Goal: Task Accomplishment & Management: Use online tool/utility

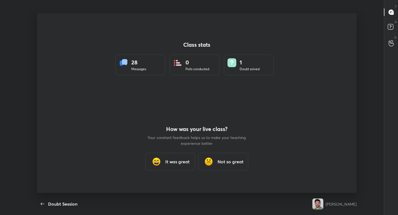
scroll to position [2, 0]
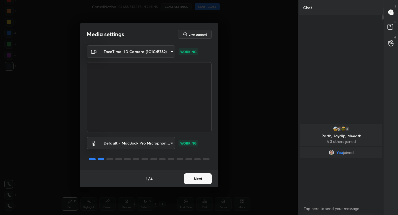
scroll to position [2, 2]
type textarea "x"
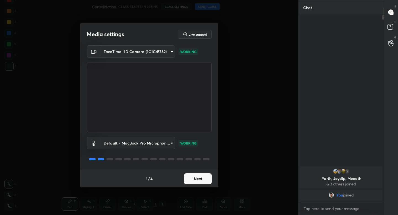
click at [186, 178] on button "Next" at bounding box center [198, 178] width 28 height 11
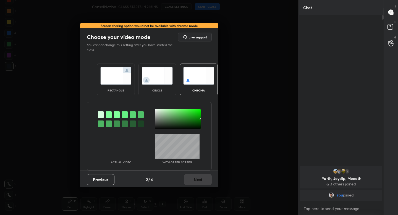
click at [111, 80] on img at bounding box center [115, 75] width 31 height 17
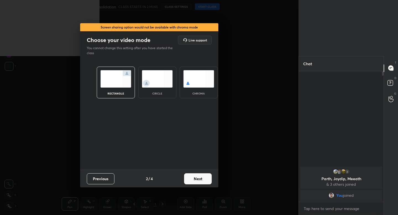
click at [195, 180] on button "Next" at bounding box center [198, 178] width 28 height 11
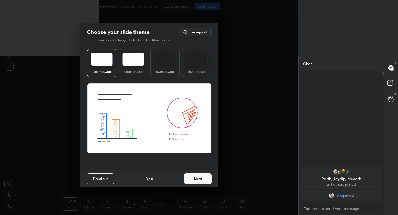
click at [132, 63] on img at bounding box center [134, 59] width 22 height 13
click at [196, 180] on button "Next" at bounding box center [198, 178] width 28 height 11
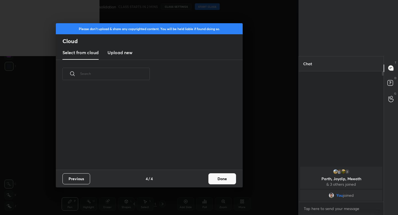
scroll to position [82, 178]
click at [213, 183] on button "Done" at bounding box center [223, 178] width 28 height 11
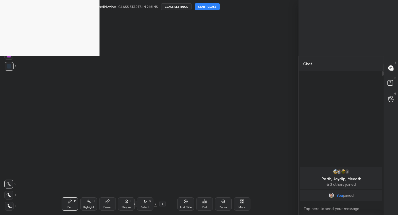
drag, startPoint x: 79, startPoint y: 45, endPoint x: 274, endPoint y: 35, distance: 194.7
click at [274, 36] on div "1 2 3 4 5 6 7 C X Z C X Z E E Erase all H H Consolidation CLASS STARTS IN 2 MIN…" at bounding box center [199, 107] width 398 height 215
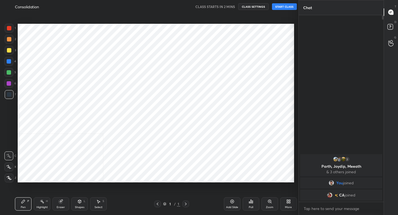
scroll to position [27479, 27382]
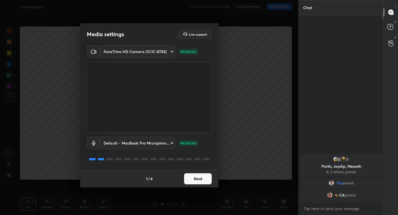
click at [196, 179] on button "Next" at bounding box center [198, 178] width 28 height 11
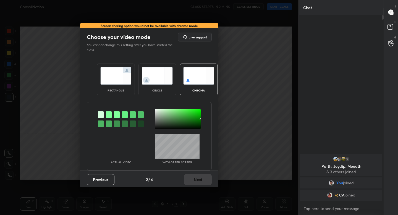
click at [111, 72] on img at bounding box center [115, 75] width 31 height 17
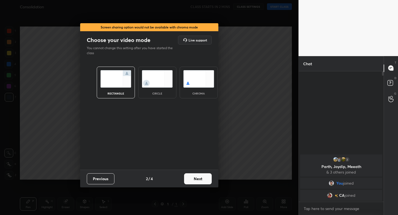
click at [192, 176] on button "Next" at bounding box center [198, 178] width 28 height 11
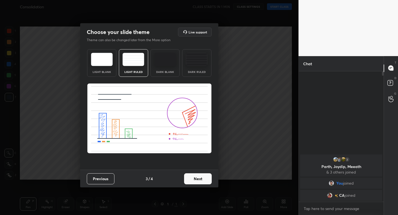
click at [202, 180] on button "Next" at bounding box center [198, 178] width 28 height 11
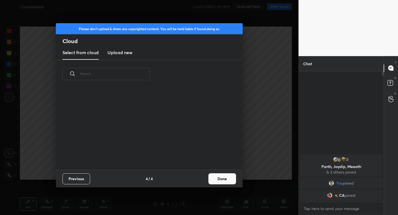
scroll to position [82, 178]
click at [219, 183] on button "Done" at bounding box center [223, 178] width 28 height 11
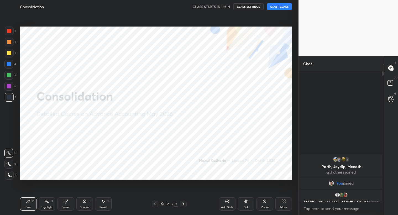
click at [11, 173] on icon at bounding box center [9, 175] width 5 height 4
click at [280, 7] on button "START CLASS" at bounding box center [279, 6] width 25 height 7
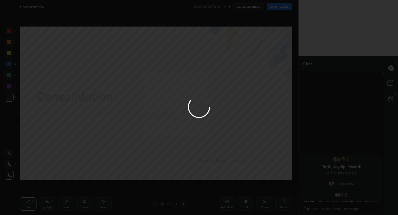
type textarea "x"
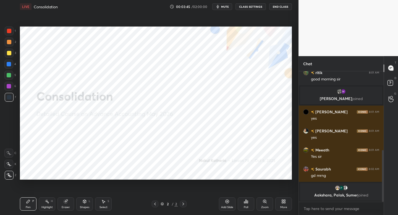
scroll to position [204, 0]
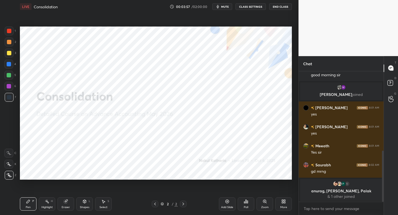
click at [229, 205] on div "Add Slide" at bounding box center [227, 203] width 17 height 13
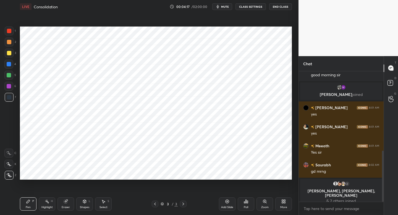
scroll to position [234, 0]
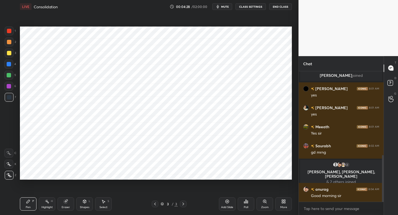
click at [86, 202] on icon at bounding box center [84, 201] width 4 height 4
click at [28, 202] on icon at bounding box center [28, 201] width 3 height 3
click at [85, 201] on icon at bounding box center [84, 201] width 4 height 4
click at [14, 28] on div "1" at bounding box center [10, 31] width 11 height 9
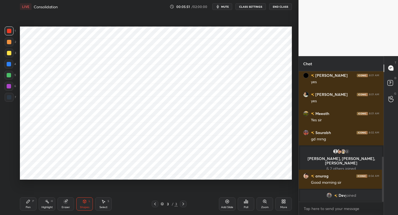
click at [33, 201] on div "P" at bounding box center [33, 201] width 2 height 3
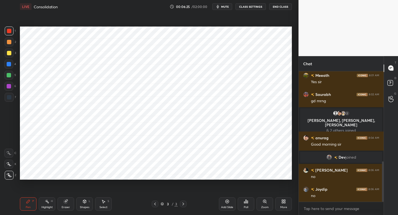
scroll to position [294, 0]
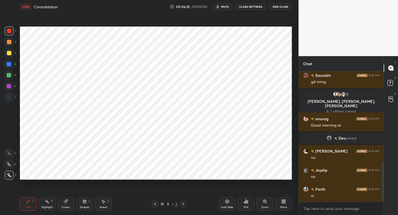
click at [11, 98] on div at bounding box center [9, 97] width 9 height 9
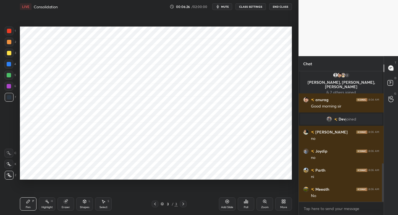
scroll to position [332, 0]
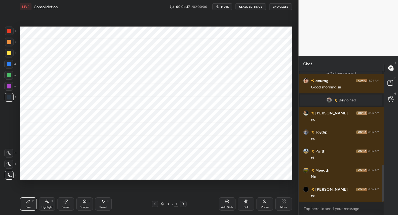
click at [11, 88] on div at bounding box center [8, 86] width 9 height 9
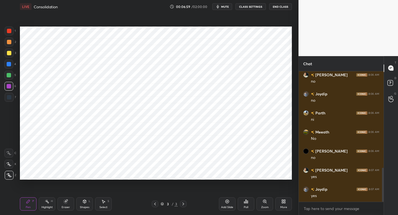
scroll to position [389, 0]
click at [227, 205] on div "Add Slide" at bounding box center [227, 203] width 17 height 13
click at [10, 99] on div at bounding box center [9, 97] width 4 height 4
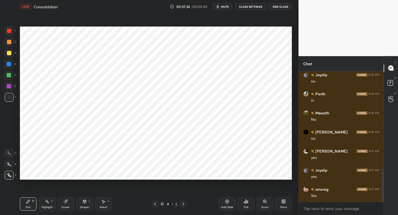
click at [14, 32] on div "1" at bounding box center [10, 31] width 11 height 9
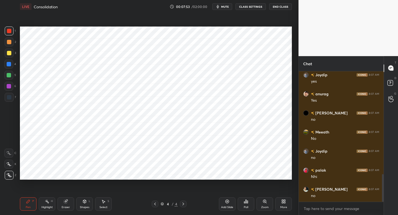
scroll to position [504, 0]
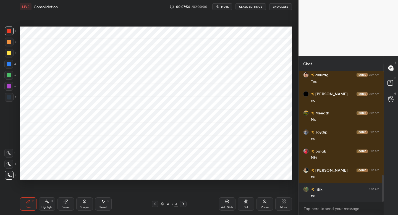
click at [14, 104] on div "7" at bounding box center [10, 98] width 11 height 11
click at [13, 88] on div "6" at bounding box center [10, 86] width 12 height 9
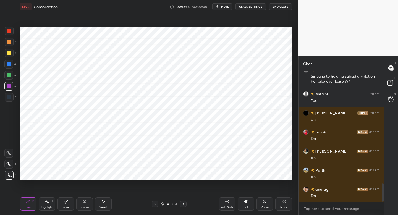
scroll to position [808, 0]
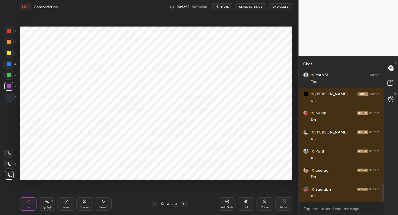
click at [232, 204] on div "Add Slide" at bounding box center [227, 203] width 17 height 13
click at [15, 100] on div "7" at bounding box center [10, 97] width 11 height 9
click at [84, 201] on icon at bounding box center [84, 201] width 4 height 4
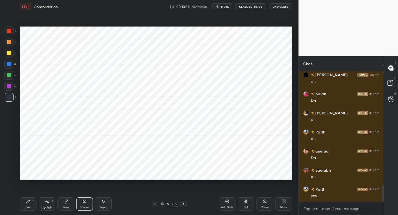
click at [34, 200] on div "Pen P" at bounding box center [28, 203] width 17 height 13
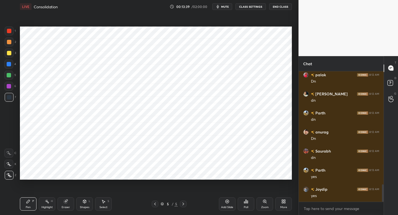
click at [13, 89] on div "6" at bounding box center [10, 86] width 12 height 9
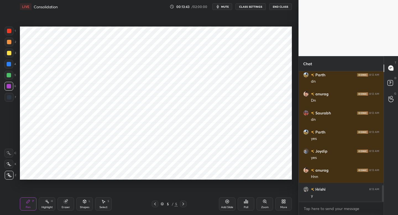
scroll to position [903, 0]
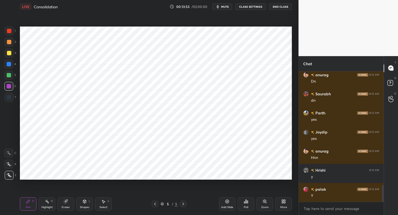
click at [85, 202] on icon at bounding box center [84, 201] width 4 height 4
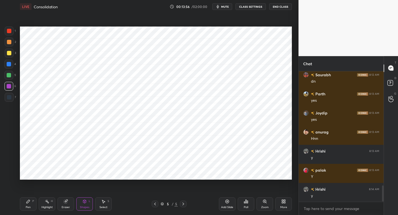
click at [26, 200] on icon at bounding box center [28, 201] width 4 height 4
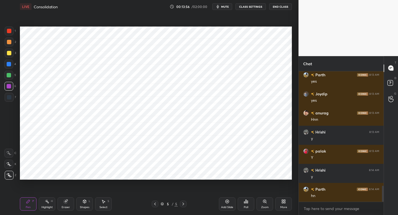
click at [13, 96] on div at bounding box center [9, 97] width 9 height 9
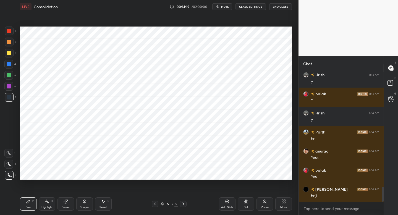
scroll to position [1018, 0]
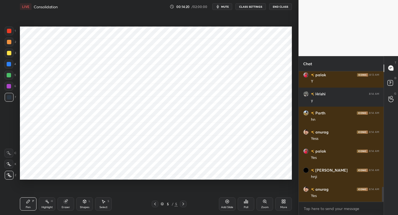
click at [11, 75] on div at bounding box center [9, 75] width 4 height 4
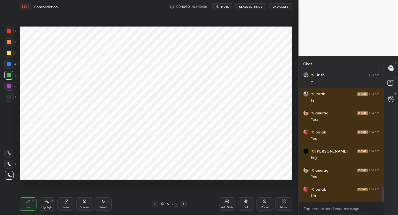
click at [9, 102] on div "7" at bounding box center [10, 98] width 11 height 11
click at [10, 76] on div at bounding box center [9, 75] width 4 height 4
click at [8, 67] on div at bounding box center [8, 64] width 9 height 9
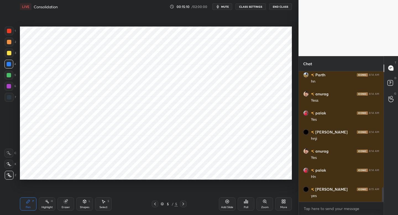
scroll to position [1075, 0]
click at [228, 203] on div "Add Slide" at bounding box center [227, 203] width 17 height 13
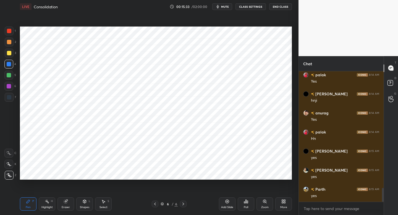
scroll to position [1107, 0]
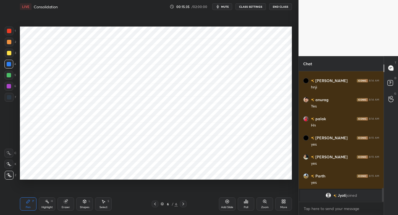
click at [5, 32] on div at bounding box center [9, 31] width 9 height 9
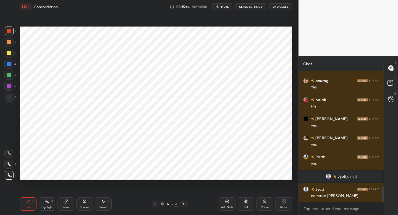
click at [13, 43] on div at bounding box center [9, 42] width 9 height 9
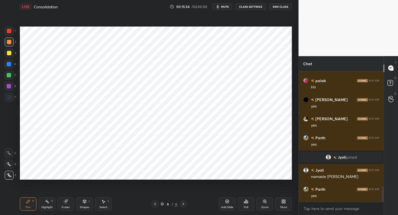
click at [9, 77] on div at bounding box center [9, 75] width 4 height 4
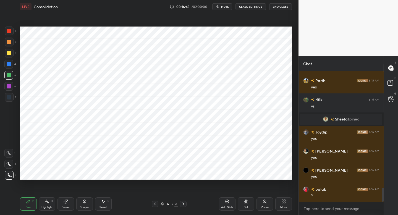
scroll to position [1090, 0]
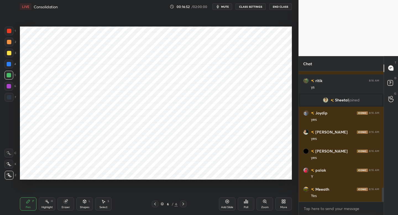
click at [9, 97] on div at bounding box center [9, 97] width 4 height 4
click at [288, 170] on div "Setting up your live class Poll for secs No correct answer Start poll" at bounding box center [156, 103] width 277 height 180
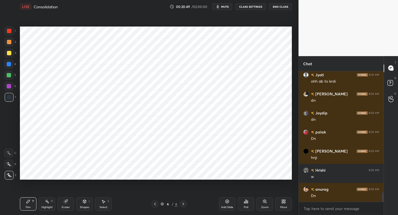
scroll to position [1704, 0]
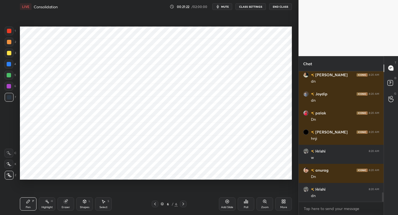
click at [228, 202] on icon at bounding box center [228, 202] width 2 height 2
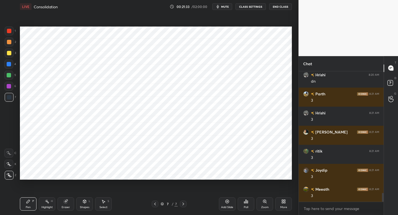
scroll to position [1838, 0]
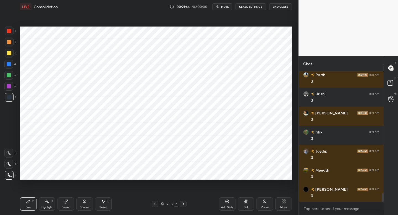
click at [88, 203] on div "Shapes L" at bounding box center [84, 203] width 17 height 13
click at [29, 200] on icon at bounding box center [28, 201] width 4 height 4
click at [86, 206] on div "Shapes" at bounding box center [84, 207] width 9 height 3
click at [34, 199] on div "Pen P" at bounding box center [28, 203] width 17 height 13
click at [82, 204] on div "Shapes L" at bounding box center [84, 203] width 17 height 13
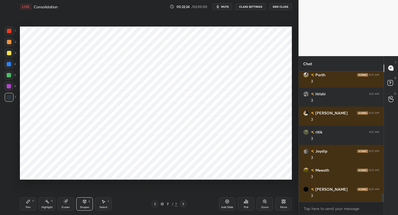
click at [29, 198] on div "Pen P" at bounding box center [28, 203] width 17 height 13
click at [11, 33] on div at bounding box center [9, 31] width 9 height 9
click at [9, 76] on div at bounding box center [9, 75] width 4 height 4
click at [82, 201] on div "Shapes L" at bounding box center [84, 203] width 17 height 13
click at [28, 202] on icon at bounding box center [28, 201] width 4 height 4
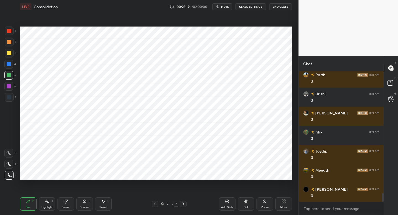
click at [8, 100] on div at bounding box center [9, 97] width 9 height 9
click at [13, 91] on div "6" at bounding box center [10, 87] width 12 height 11
click at [11, 69] on div "4" at bounding box center [10, 65] width 12 height 11
click at [9, 86] on div at bounding box center [9, 86] width 4 height 4
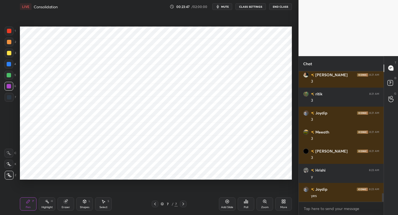
scroll to position [1895, 0]
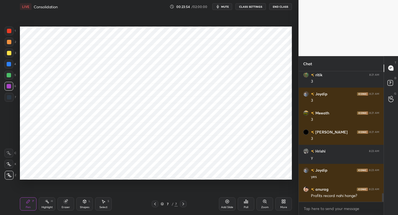
click at [66, 202] on icon at bounding box center [66, 202] width 4 height 4
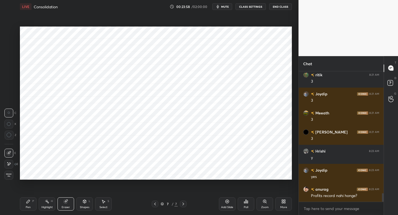
click at [27, 201] on icon at bounding box center [28, 201] width 4 height 4
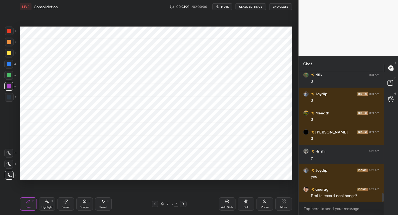
scroll to position [1914, 0]
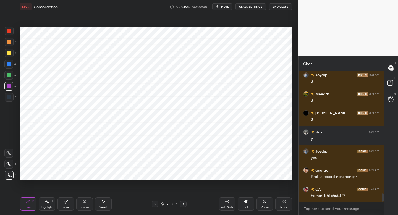
click at [63, 203] on div "Eraser" at bounding box center [66, 203] width 17 height 13
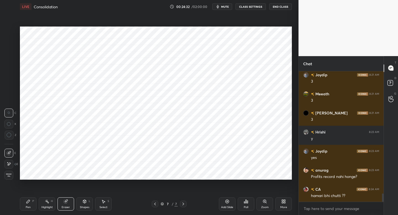
click at [27, 202] on icon at bounding box center [28, 201] width 3 height 3
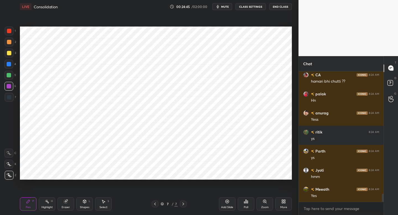
scroll to position [2048, 0]
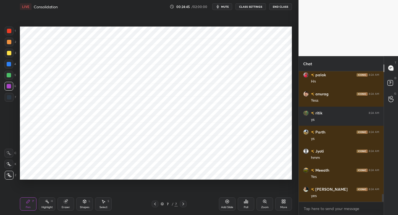
click at [223, 202] on div "Add Slide" at bounding box center [227, 203] width 17 height 13
click at [71, 201] on div "Eraser" at bounding box center [66, 203] width 17 height 13
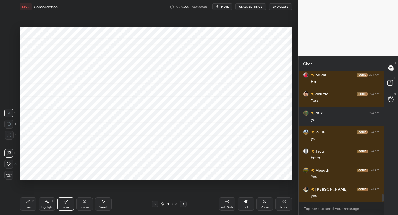
click at [31, 201] on div "Pen P" at bounding box center [28, 203] width 17 height 13
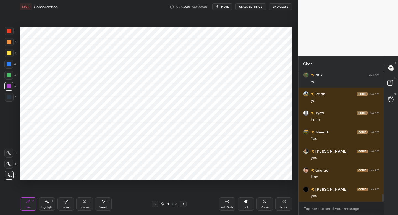
scroll to position [2105, 0]
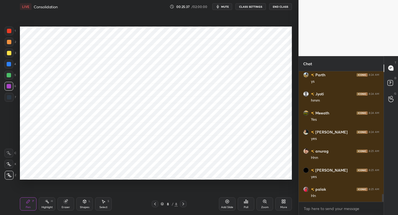
click at [9, 63] on div at bounding box center [9, 64] width 4 height 4
click at [14, 61] on div "4" at bounding box center [10, 64] width 12 height 9
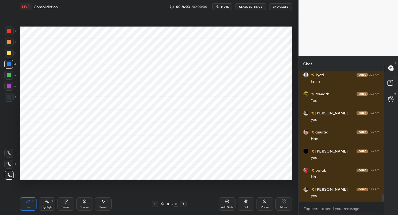
click at [224, 204] on div "Add Slide" at bounding box center [227, 203] width 17 height 13
click at [11, 98] on div at bounding box center [9, 97] width 9 height 9
click at [11, 66] on div at bounding box center [8, 64] width 9 height 9
click at [8, 79] on div at bounding box center [8, 75] width 9 height 9
click at [11, 35] on div at bounding box center [9, 31] width 9 height 9
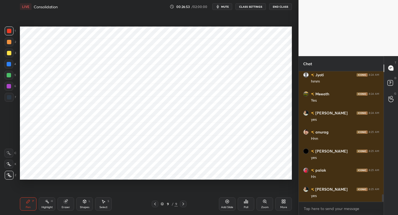
click at [14, 94] on div "7" at bounding box center [10, 97] width 11 height 9
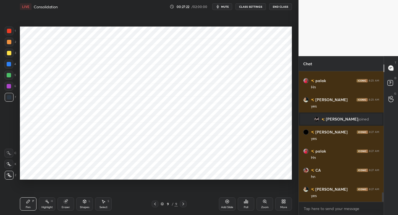
scroll to position [1718, 0]
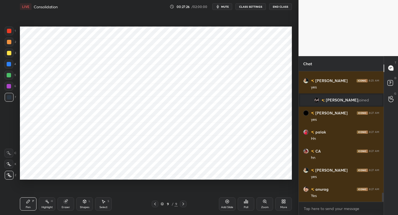
click at [231, 205] on div "Add Slide" at bounding box center [227, 203] width 17 height 13
click at [9, 30] on div at bounding box center [9, 31] width 4 height 4
click at [10, 30] on div at bounding box center [9, 31] width 4 height 4
click at [11, 30] on div at bounding box center [9, 31] width 4 height 4
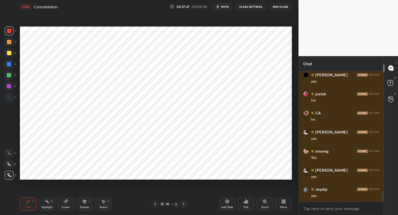
scroll to position [1795, 0]
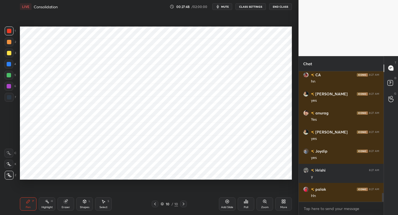
click at [11, 45] on div at bounding box center [9, 42] width 9 height 9
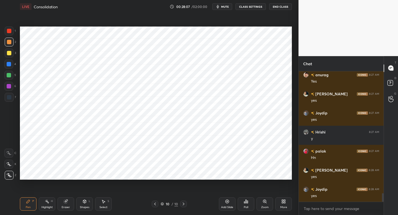
scroll to position [1852, 0]
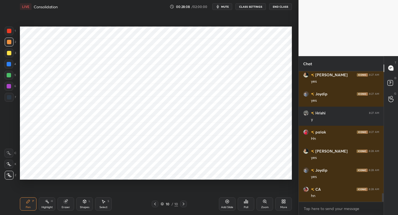
click at [10, 93] on div "1 2 3 4 5 6 7" at bounding box center [10, 65] width 12 height 77
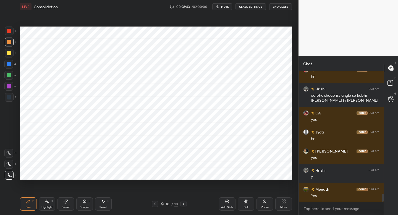
scroll to position [1990, 0]
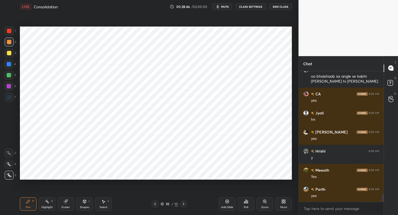
click at [231, 205] on div "Add Slide" at bounding box center [227, 203] width 17 height 13
click at [231, 204] on div "Add Slide" at bounding box center [227, 203] width 17 height 13
click at [12, 66] on div at bounding box center [8, 64] width 9 height 9
click at [11, 87] on div at bounding box center [9, 86] width 4 height 4
click at [12, 99] on div at bounding box center [9, 97] width 9 height 9
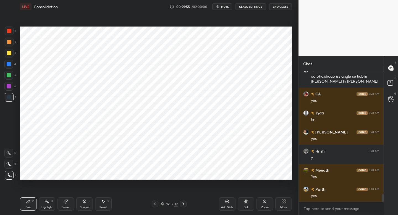
click at [240, 202] on div "Add Slide Poll Zoom More" at bounding box center [255, 204] width 73 height 31
click at [222, 206] on div "Add Slide" at bounding box center [227, 207] width 12 height 3
click at [14, 31] on div "1" at bounding box center [10, 31] width 11 height 9
click at [292, 51] on div "Setting up your live class Poll for secs No correct answer Start poll" at bounding box center [156, 103] width 277 height 180
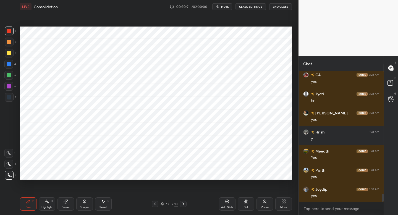
click at [10, 67] on div at bounding box center [8, 64] width 9 height 9
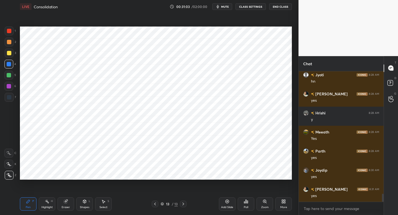
click at [228, 205] on div "Add Slide" at bounding box center [227, 203] width 17 height 13
click at [13, 101] on div "7" at bounding box center [10, 97] width 11 height 9
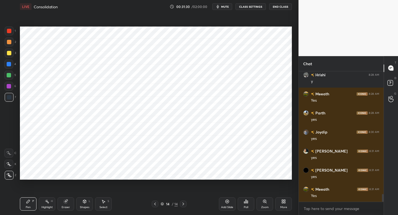
scroll to position [2086, 0]
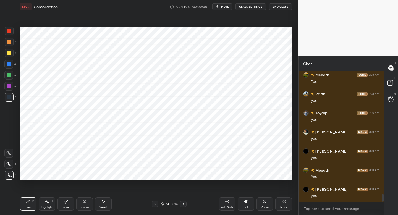
click at [10, 89] on div at bounding box center [8, 86] width 9 height 9
click at [11, 87] on div at bounding box center [9, 86] width 4 height 4
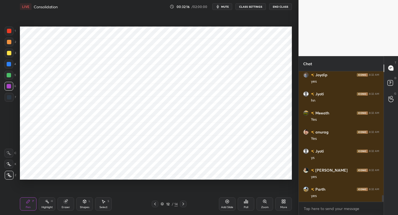
scroll to position [2467, 0]
click at [231, 207] on div "Add Slide" at bounding box center [227, 207] width 12 height 3
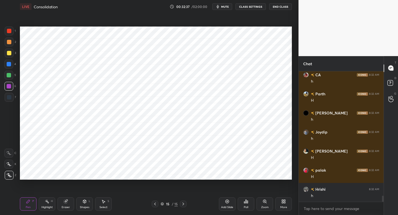
click at [11, 99] on div at bounding box center [9, 97] width 9 height 9
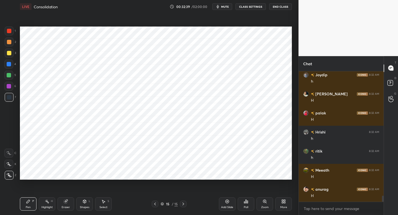
scroll to position [2696, 0]
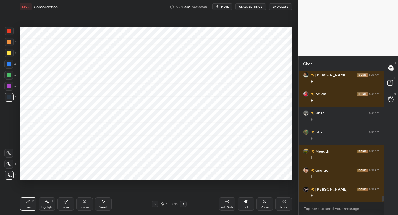
click at [11, 90] on div at bounding box center [8, 86] width 9 height 9
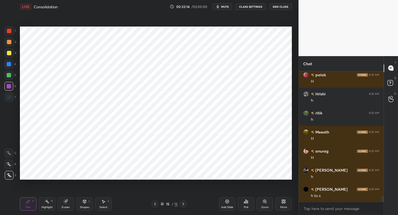
click at [11, 98] on div at bounding box center [9, 97] width 4 height 4
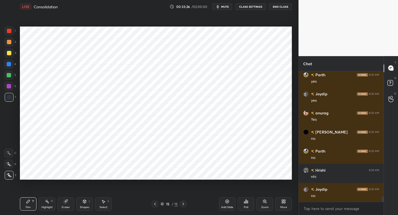
scroll to position [2906, 0]
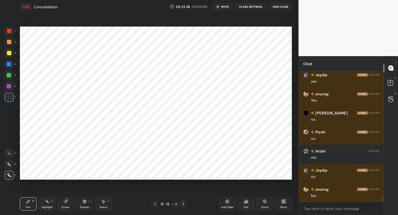
click at [9, 32] on div at bounding box center [9, 31] width 4 height 4
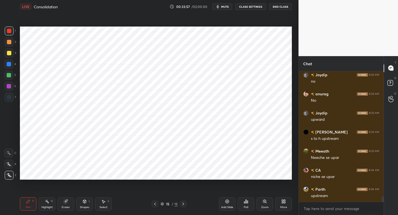
scroll to position [3021, 0]
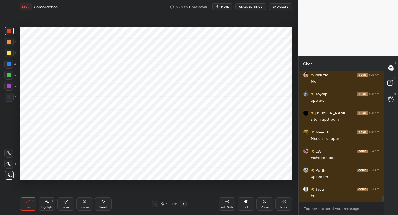
click at [12, 87] on div at bounding box center [8, 86] width 9 height 9
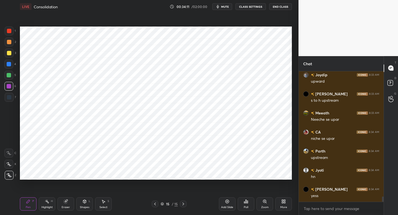
click at [226, 206] on div "Add Slide" at bounding box center [227, 207] width 12 height 3
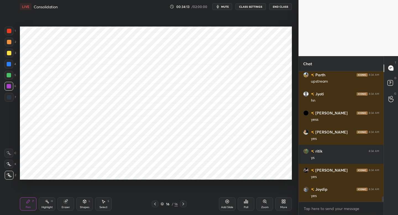
click at [12, 31] on div at bounding box center [9, 31] width 9 height 9
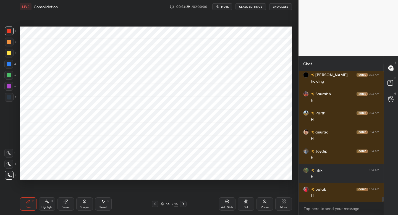
scroll to position [3364, 0]
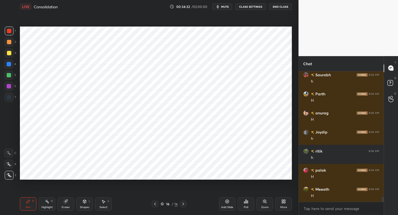
click at [11, 95] on div at bounding box center [9, 97] width 9 height 9
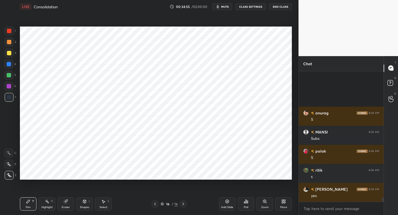
scroll to position [3656, 0]
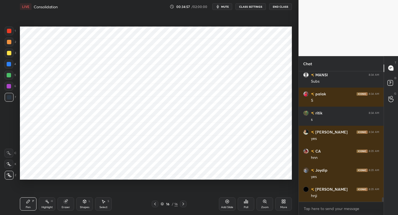
click at [14, 84] on div "6" at bounding box center [10, 86] width 12 height 9
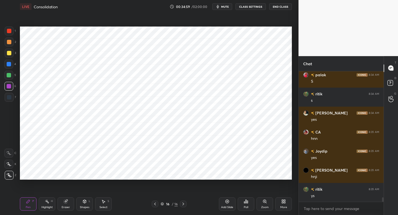
click at [227, 201] on icon at bounding box center [227, 201] width 4 height 4
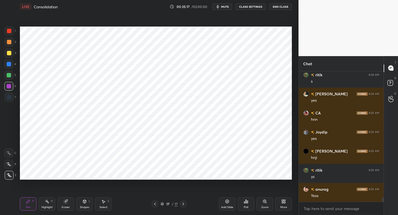
click at [89, 204] on div "Shapes L" at bounding box center [84, 203] width 17 height 13
click at [36, 202] on div "Pen P" at bounding box center [28, 203] width 17 height 13
click at [14, 32] on div "1" at bounding box center [10, 31] width 11 height 9
click at [84, 206] on div "Shapes" at bounding box center [84, 207] width 9 height 3
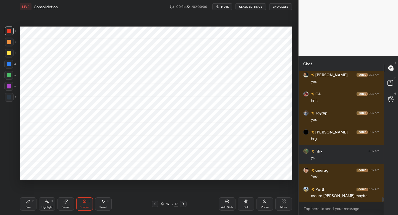
click at [13, 73] on div at bounding box center [8, 75] width 9 height 9
click at [34, 202] on div "Pen P" at bounding box center [28, 203] width 17 height 13
click at [10, 99] on div at bounding box center [9, 97] width 4 height 4
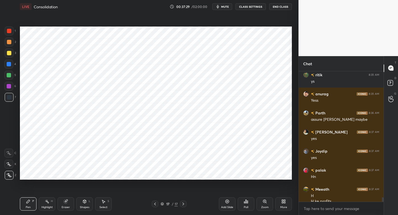
scroll to position [3795, 0]
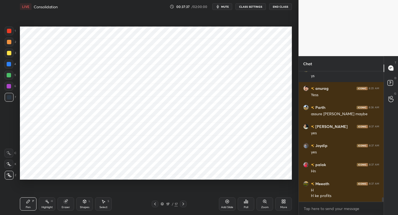
click at [8, 90] on div at bounding box center [8, 86] width 9 height 9
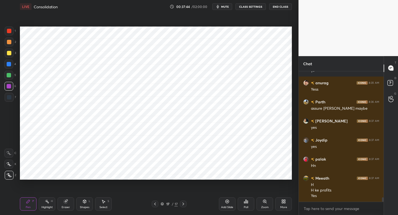
scroll to position [3820, 0]
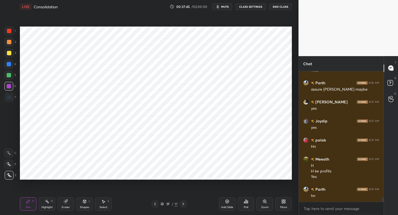
click at [11, 67] on div at bounding box center [8, 64] width 9 height 9
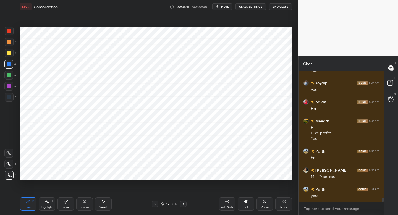
scroll to position [3877, 0]
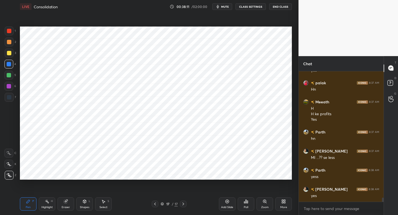
click at [15, 97] on div "7" at bounding box center [10, 97] width 11 height 9
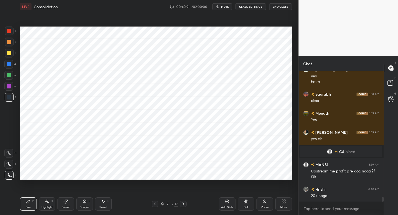
scroll to position [3422, 0]
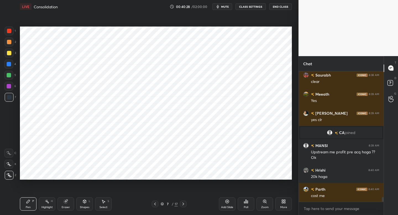
click at [63, 212] on div "Pen P Highlight H Eraser Shapes L Select S 7 / 17 Add Slide Poll Zoom More" at bounding box center [156, 204] width 272 height 22
click at [58, 210] on div "Eraser" at bounding box center [66, 203] width 17 height 13
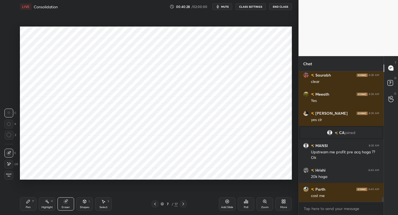
click at [63, 202] on div "Eraser" at bounding box center [66, 203] width 17 height 13
click at [64, 202] on div "Eraser" at bounding box center [66, 203] width 17 height 13
click at [26, 205] on div "Pen P" at bounding box center [28, 203] width 17 height 13
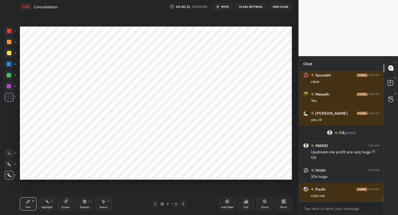
scroll to position [3428, 0]
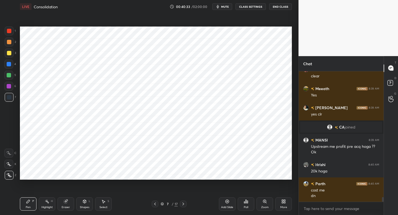
click at [7, 77] on div at bounding box center [8, 75] width 9 height 9
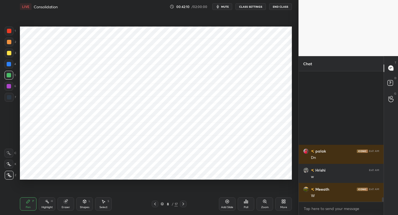
scroll to position [3676, 0]
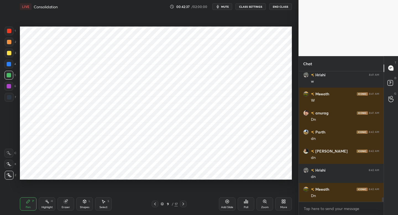
click at [225, 6] on span "mute" at bounding box center [225, 7] width 8 height 4
click at [225, 6] on span "unmute" at bounding box center [225, 7] width 12 height 4
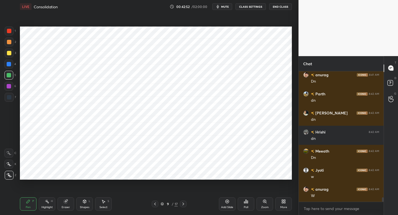
scroll to position [3733, 0]
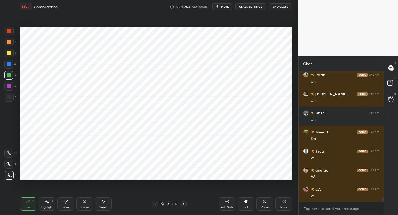
click at [225, 6] on span "mute" at bounding box center [225, 7] width 8 height 4
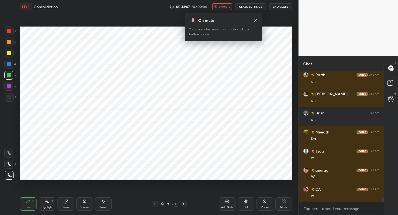
click at [225, 6] on span "unmute" at bounding box center [225, 7] width 12 height 4
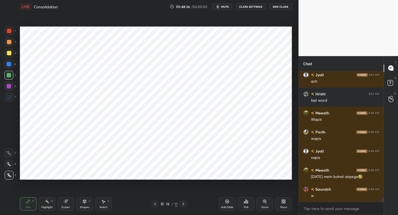
scroll to position [4240, 0]
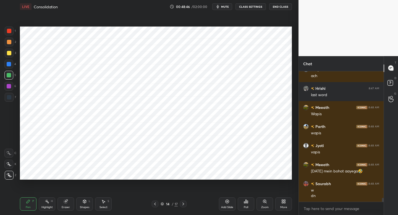
click at [223, 9] on button "mute" at bounding box center [222, 6] width 20 height 7
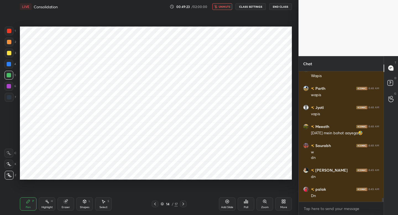
scroll to position [4298, 0]
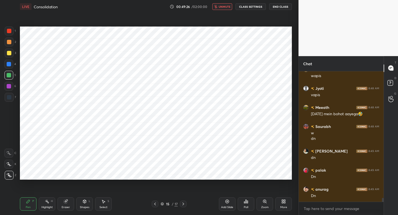
click at [223, 9] on button "unmute" at bounding box center [222, 6] width 20 height 7
click at [223, 9] on button "mute" at bounding box center [222, 6] width 20 height 7
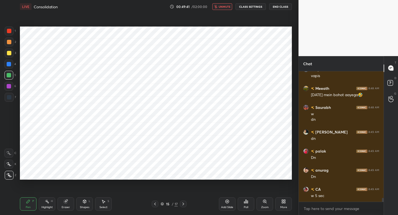
click at [223, 9] on button "unmute" at bounding box center [222, 6] width 20 height 7
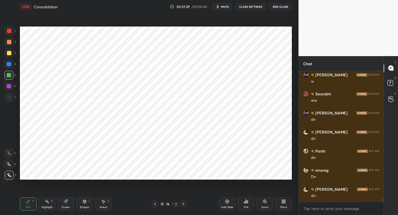
scroll to position [4532, 0]
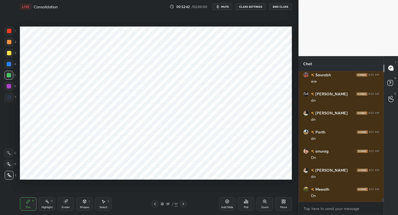
click at [282, 205] on div "More" at bounding box center [283, 203] width 17 height 13
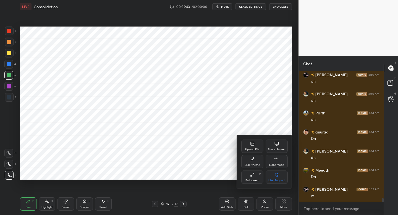
scroll to position [4570, 0]
click at [262, 123] on div at bounding box center [199, 107] width 398 height 215
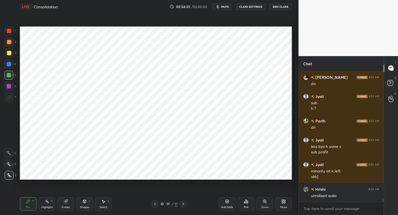
scroll to position [4740, 0]
click at [284, 204] on div "More" at bounding box center [283, 203] width 17 height 13
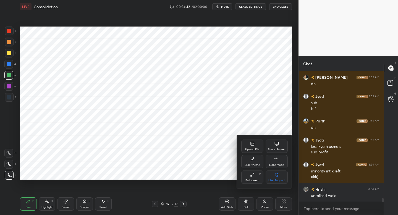
click at [250, 149] on div "Upload File" at bounding box center [252, 149] width 14 height 3
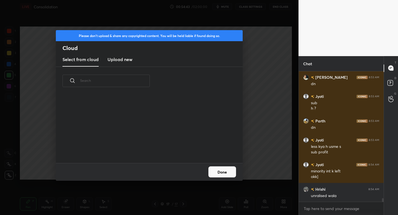
scroll to position [68, 178]
click at [115, 59] on h3 "Upload new" at bounding box center [120, 59] width 25 height 7
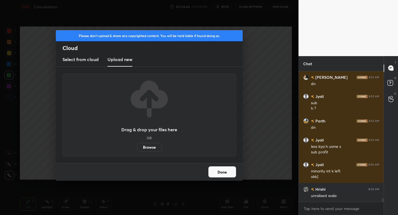
click at [145, 148] on label "Browse" at bounding box center [149, 147] width 25 height 9
click at [137, 148] on input "Browse" at bounding box center [137, 147] width 0 height 9
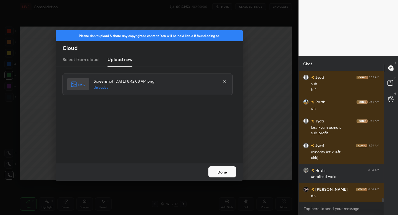
click at [222, 173] on button "Done" at bounding box center [223, 172] width 28 height 11
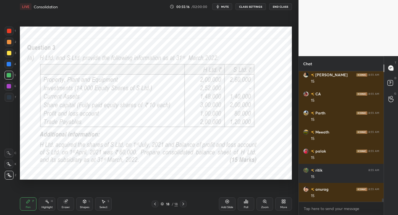
scroll to position [4935, 0]
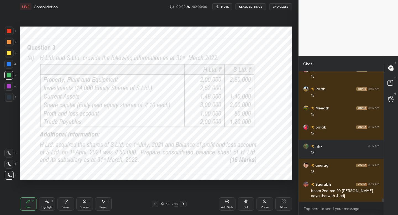
click at [89, 208] on div "Shapes" at bounding box center [84, 207] width 9 height 3
click at [13, 102] on div "7" at bounding box center [10, 98] width 11 height 11
click at [33, 202] on div "P" at bounding box center [33, 201] width 2 height 3
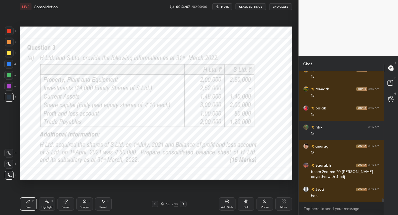
click at [220, 5] on icon "button" at bounding box center [218, 6] width 4 height 4
click at [222, 6] on span "unmute" at bounding box center [225, 7] width 12 height 4
click at [220, 9] on icon "button" at bounding box center [218, 6] width 4 height 4
click at [221, 5] on span "unmute" at bounding box center [225, 7] width 12 height 4
click at [220, 5] on icon "button" at bounding box center [218, 6] width 4 height 4
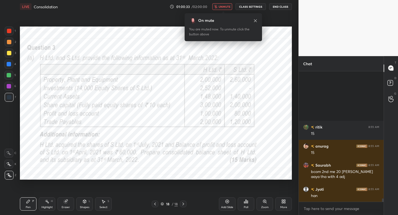
scroll to position [5031, 0]
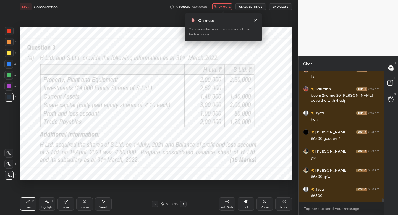
click at [222, 5] on span "unmute" at bounding box center [225, 7] width 12 height 4
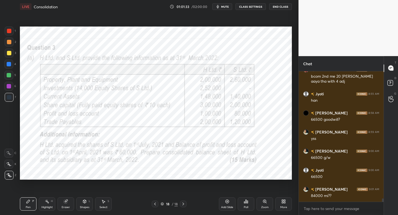
scroll to position [5069, 0]
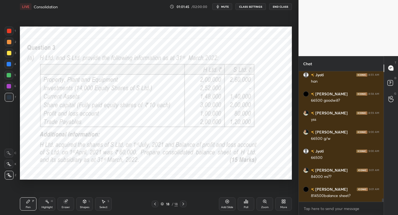
click at [225, 5] on span "mute" at bounding box center [225, 7] width 8 height 4
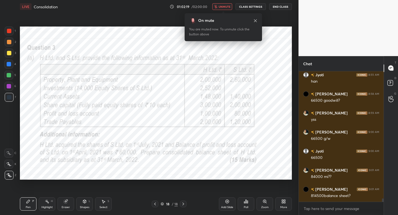
scroll to position [5088, 0]
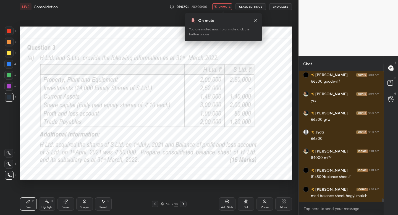
click at [225, 5] on span "unmute" at bounding box center [225, 7] width 12 height 4
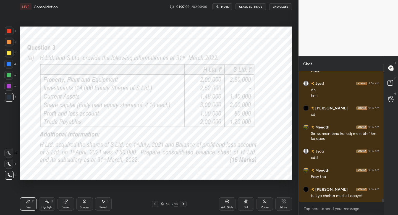
scroll to position [5554, 0]
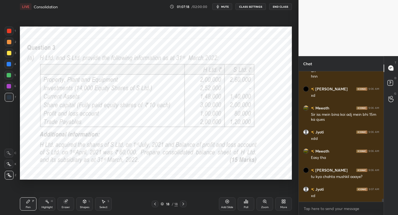
click at [283, 204] on div "More" at bounding box center [283, 203] width 17 height 13
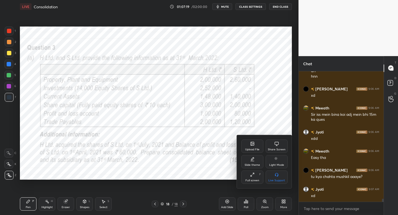
click at [252, 149] on div "Upload File" at bounding box center [252, 149] width 14 height 3
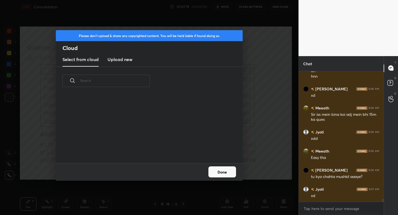
scroll to position [68, 178]
click at [118, 59] on h3 "Upload new" at bounding box center [120, 59] width 25 height 7
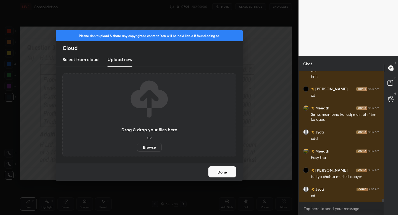
click at [148, 147] on label "Browse" at bounding box center [149, 147] width 25 height 9
click at [137, 147] on input "Browse" at bounding box center [137, 147] width 0 height 9
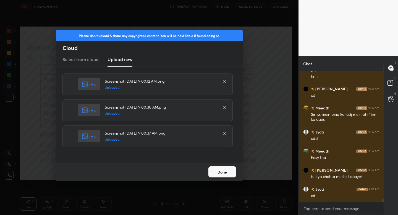
click at [230, 171] on button "Done" at bounding box center [223, 172] width 28 height 11
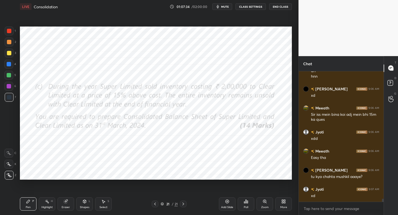
scroll to position [5578, 0]
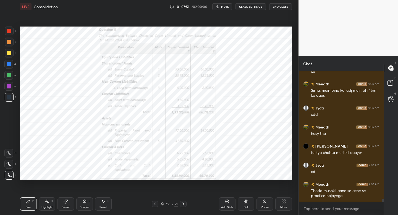
click at [10, 33] on div at bounding box center [9, 31] width 9 height 9
click at [184, 206] on icon at bounding box center [183, 204] width 4 height 4
click at [184, 206] on div at bounding box center [183, 204] width 7 height 7
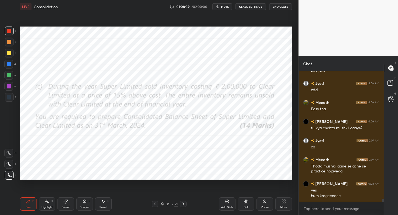
scroll to position [5621, 0]
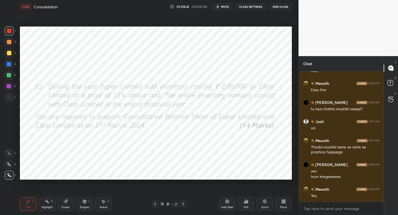
click at [85, 206] on div "Shapes" at bounding box center [84, 207] width 9 height 3
click at [30, 203] on div "Pen P" at bounding box center [28, 203] width 17 height 13
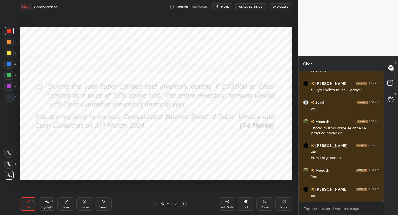
click at [154, 204] on icon at bounding box center [155, 204] width 4 height 4
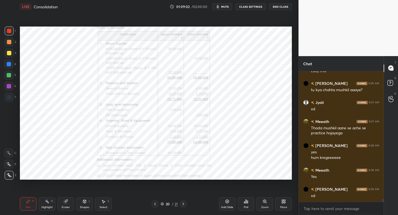
click at [226, 204] on div "Add Slide" at bounding box center [227, 203] width 17 height 13
click at [11, 97] on div at bounding box center [9, 97] width 9 height 9
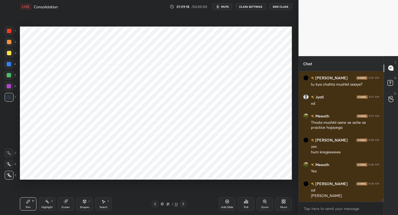
scroll to position [5665, 0]
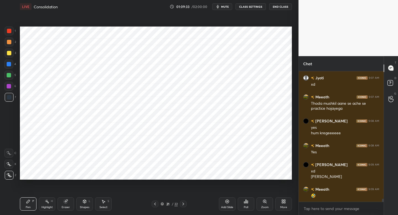
click at [69, 208] on div "Eraser" at bounding box center [66, 207] width 8 height 3
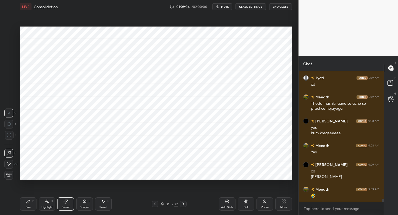
click at [83, 205] on div "Shapes L" at bounding box center [84, 203] width 17 height 13
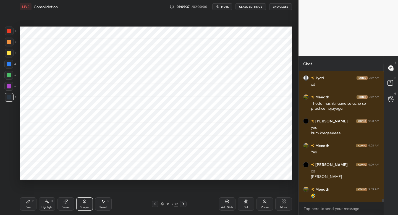
click at [30, 201] on icon at bounding box center [28, 201] width 4 height 4
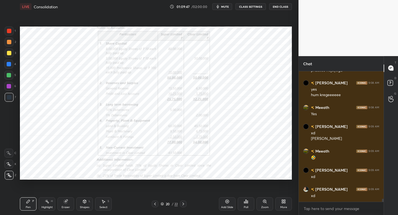
scroll to position [5722, 0]
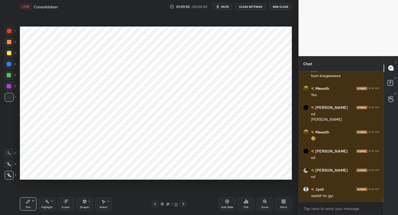
click at [14, 31] on div at bounding box center [9, 31] width 9 height 9
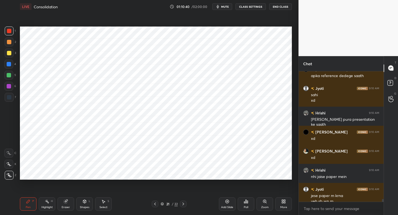
scroll to position [5867, 0]
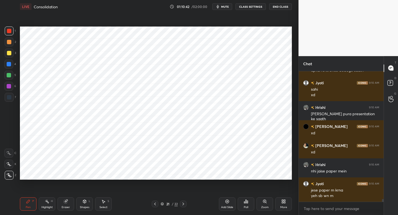
click at [157, 203] on icon at bounding box center [155, 204] width 4 height 4
click at [184, 205] on div at bounding box center [183, 204] width 7 height 7
click at [155, 204] on icon at bounding box center [155, 204] width 4 height 4
click at [229, 202] on icon at bounding box center [227, 201] width 4 height 4
click at [184, 207] on div at bounding box center [183, 204] width 7 height 7
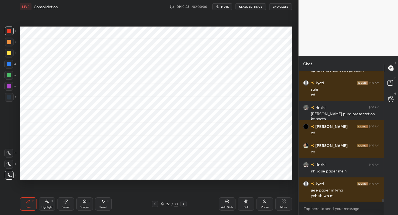
click at [157, 204] on div at bounding box center [155, 204] width 7 height 7
click at [184, 206] on div at bounding box center [183, 204] width 7 height 7
click at [156, 202] on icon at bounding box center [155, 204] width 4 height 4
click at [157, 204] on div at bounding box center [155, 204] width 7 height 7
click at [182, 205] on div at bounding box center [183, 204] width 7 height 7
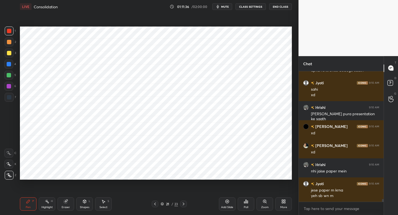
click at [183, 206] on icon at bounding box center [183, 204] width 4 height 4
click at [224, 202] on div "Add Slide" at bounding box center [227, 203] width 17 height 13
click at [11, 98] on div at bounding box center [9, 97] width 4 height 4
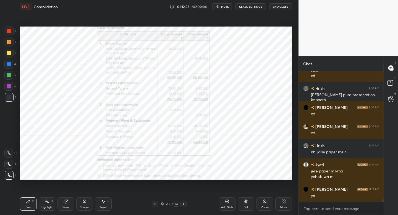
click at [185, 206] on icon at bounding box center [183, 204] width 4 height 4
click at [184, 205] on icon at bounding box center [183, 204] width 4 height 4
click at [184, 204] on icon at bounding box center [183, 204] width 4 height 4
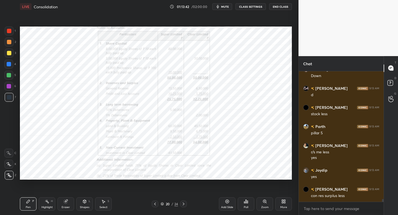
scroll to position [6140, 0]
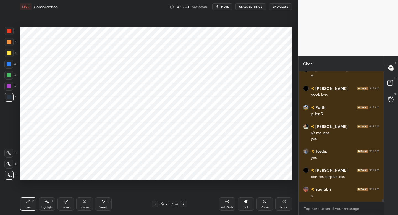
click at [83, 205] on div "Shapes L" at bounding box center [84, 203] width 17 height 13
click at [25, 203] on div "Pen P" at bounding box center [28, 203] width 17 height 13
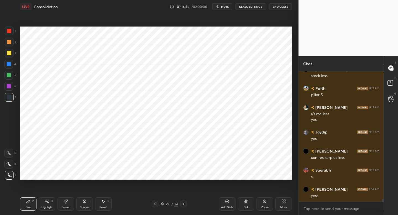
click at [10, 89] on div at bounding box center [8, 86] width 9 height 9
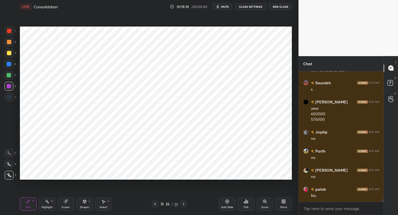
scroll to position [6265, 0]
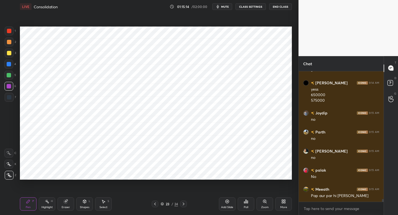
click at [228, 202] on icon at bounding box center [227, 201] width 4 height 4
click at [13, 33] on div at bounding box center [9, 31] width 9 height 9
click at [12, 65] on div at bounding box center [8, 64] width 9 height 9
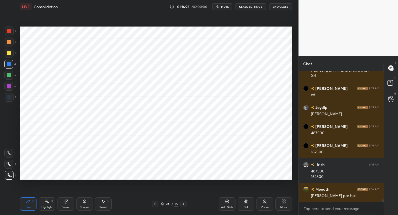
scroll to position [6410, 0]
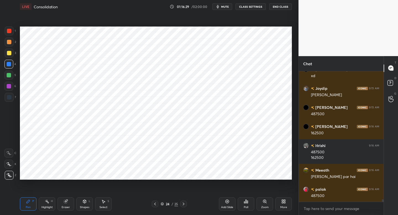
click at [14, 101] on div "7" at bounding box center [10, 97] width 11 height 9
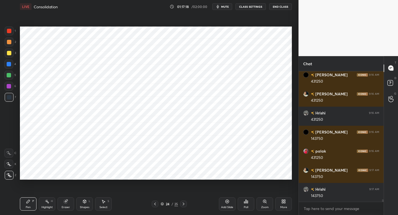
scroll to position [6601, 0]
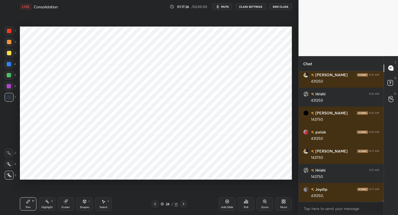
click at [230, 204] on div "Add Slide" at bounding box center [227, 203] width 17 height 13
click at [12, 32] on div at bounding box center [9, 31] width 9 height 9
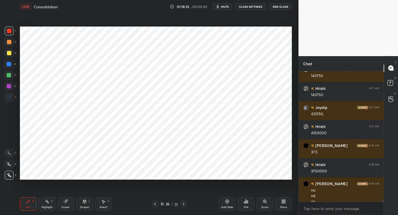
scroll to position [6688, 0]
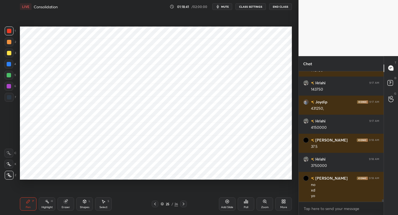
click at [228, 205] on div "Add Slide" at bounding box center [227, 203] width 17 height 13
click at [227, 205] on div "Add Slide" at bounding box center [227, 203] width 17 height 13
click at [13, 96] on div at bounding box center [9, 97] width 9 height 9
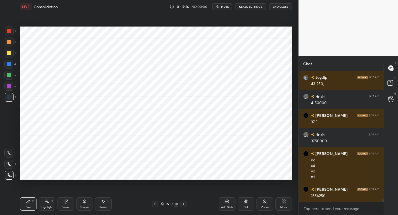
scroll to position [6732, 0]
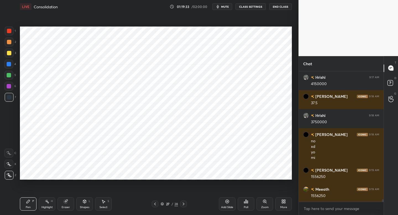
click at [229, 205] on div "Add Slide" at bounding box center [227, 203] width 17 height 13
click at [10, 83] on div at bounding box center [8, 86] width 9 height 9
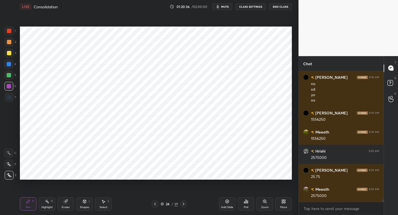
scroll to position [6808, 0]
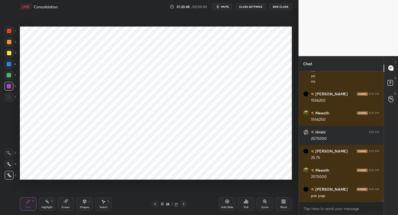
click at [10, 103] on div "1 2 3 4 5 6 7 C X Z C X Z E E Erase all H H" at bounding box center [9, 103] width 18 height 153
click at [11, 95] on div at bounding box center [9, 97] width 9 height 9
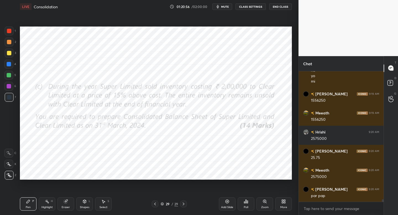
scroll to position [6827, 0]
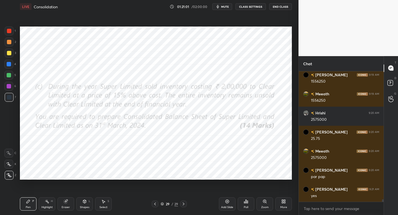
click at [155, 202] on icon at bounding box center [155, 204] width 4 height 4
click at [227, 206] on div "Add Slide" at bounding box center [227, 207] width 12 height 3
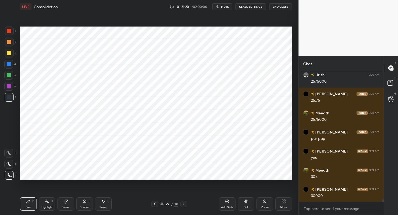
scroll to position [6885, 0]
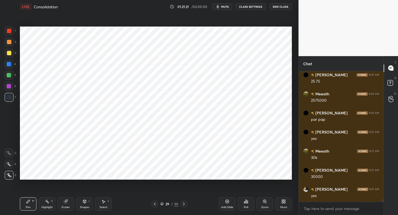
click at [12, 77] on div at bounding box center [8, 75] width 9 height 9
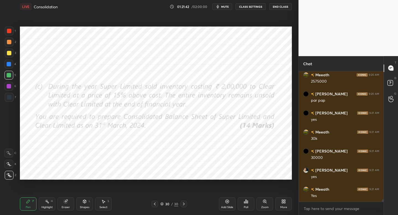
click at [157, 202] on div at bounding box center [155, 204] width 7 height 7
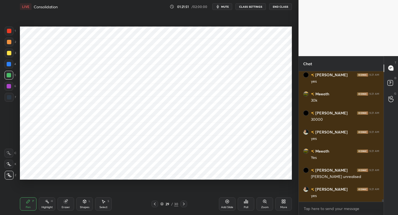
scroll to position [6961, 0]
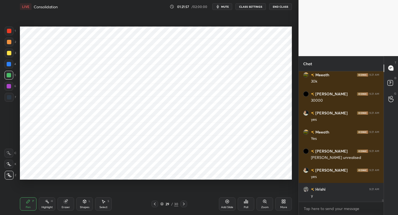
click at [157, 204] on div at bounding box center [155, 204] width 7 height 7
click at [235, 183] on div "Setting up your live class Poll for secs No correct answer Start poll" at bounding box center [156, 103] width 277 height 180
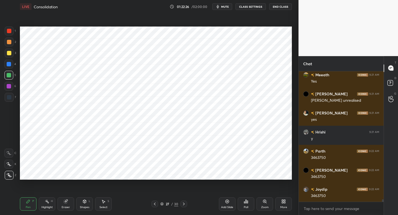
scroll to position [7056, 0]
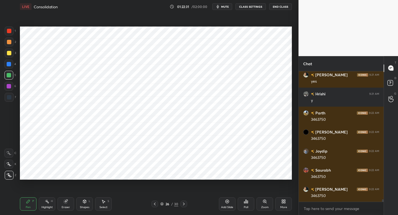
click at [10, 97] on div at bounding box center [9, 97] width 4 height 4
click at [184, 204] on icon at bounding box center [184, 204] width 4 height 4
click at [184, 202] on icon at bounding box center [184, 204] width 4 height 4
click at [184, 203] on icon at bounding box center [184, 204] width 4 height 4
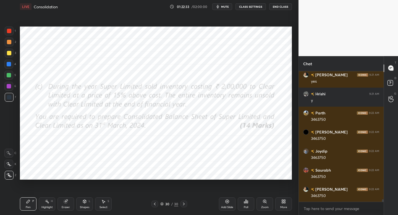
click at [154, 204] on div at bounding box center [155, 204] width 7 height 7
click at [225, 203] on div "Add Slide" at bounding box center [227, 203] width 17 height 13
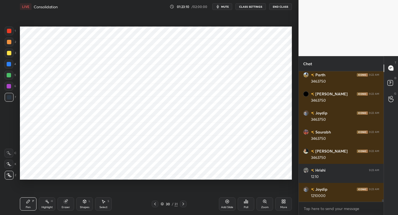
scroll to position [7114, 0]
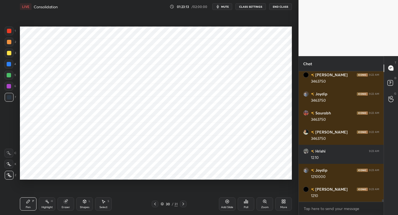
click at [13, 76] on div "5" at bounding box center [10, 75] width 12 height 9
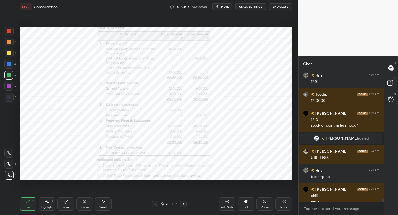
scroll to position [6034, 0]
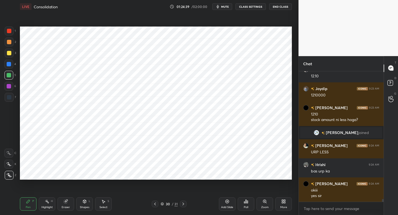
click at [12, 65] on div at bounding box center [8, 64] width 9 height 9
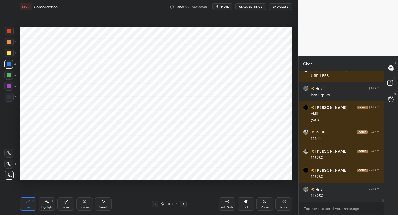
scroll to position [6129, 0]
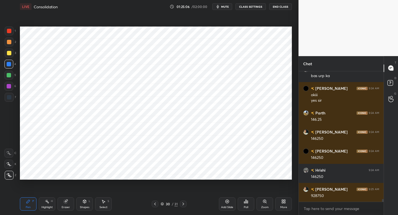
click at [230, 205] on div "Add Slide" at bounding box center [227, 203] width 17 height 13
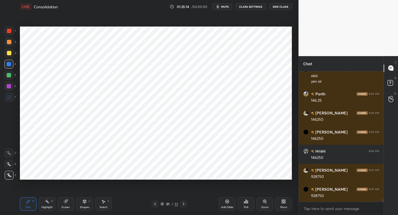
click at [12, 35] on div at bounding box center [9, 31] width 9 height 9
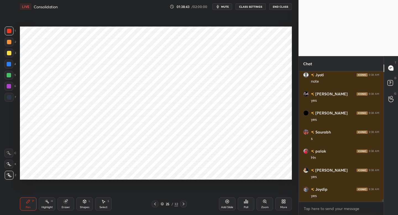
scroll to position [6963, 0]
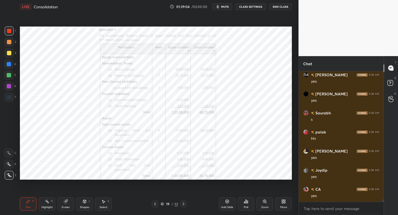
click at [216, 8] on button "mute" at bounding box center [222, 6] width 20 height 7
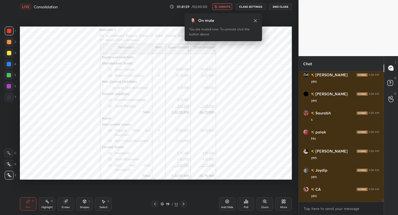
scroll to position [6982, 0]
click at [216, 8] on icon "button" at bounding box center [215, 6] width 3 height 3
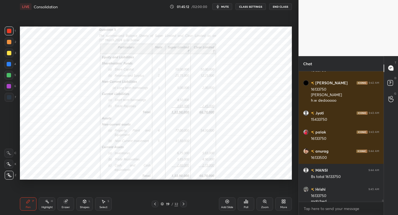
scroll to position [7151, 0]
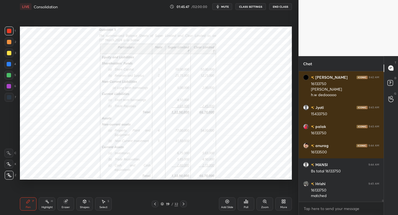
click at [282, 206] on div "More" at bounding box center [283, 207] width 7 height 3
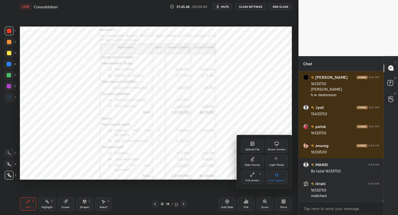
click at [249, 152] on div "Upload File" at bounding box center [252, 146] width 22 height 13
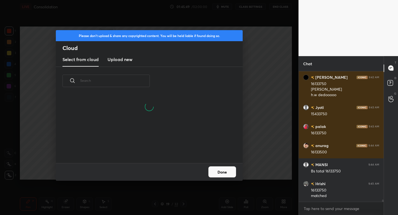
scroll to position [68, 178]
click at [133, 61] on div "Select from cloud Upload new" at bounding box center [149, 60] width 187 height 14
click at [120, 60] on h3 "Upload new" at bounding box center [120, 59] width 25 height 7
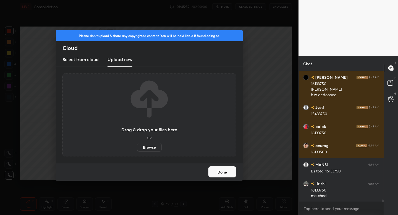
click at [149, 148] on label "Browse" at bounding box center [149, 147] width 25 height 9
click at [137, 148] on input "Browse" at bounding box center [137, 147] width 0 height 9
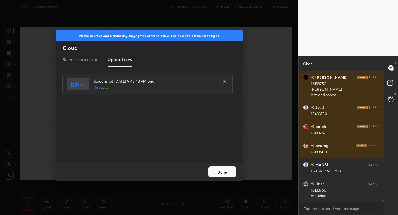
click at [227, 173] on button "Done" at bounding box center [223, 172] width 28 height 11
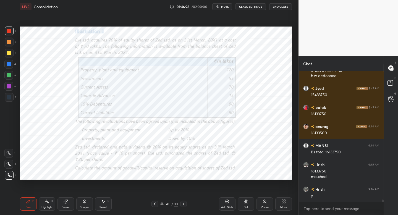
scroll to position [7189, 0]
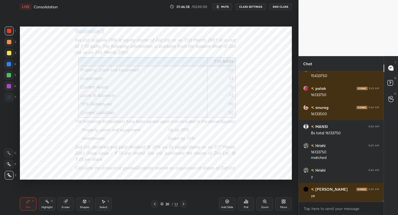
click at [84, 202] on icon at bounding box center [84, 201] width 3 height 3
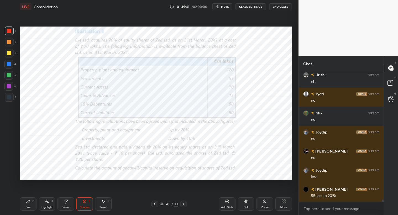
scroll to position [7462, 0]
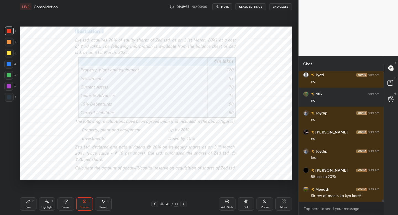
click at [224, 204] on div "Add Slide" at bounding box center [227, 203] width 17 height 13
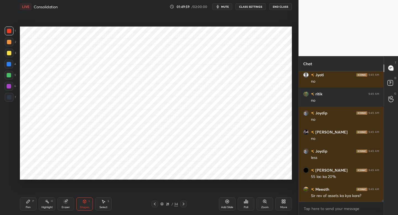
click at [11, 101] on div at bounding box center [9, 97] width 9 height 9
click at [33, 204] on div "Pen P" at bounding box center [28, 203] width 17 height 13
click at [155, 204] on icon at bounding box center [155, 204] width 4 height 4
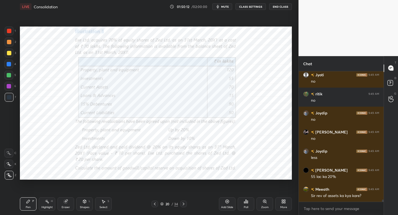
click at [181, 206] on div at bounding box center [183, 204] width 7 height 7
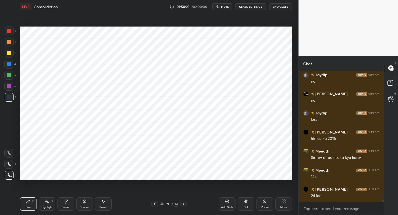
scroll to position [7519, 0]
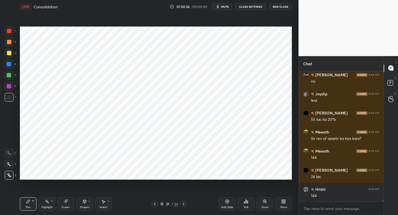
click at [152, 203] on div at bounding box center [155, 204] width 7 height 7
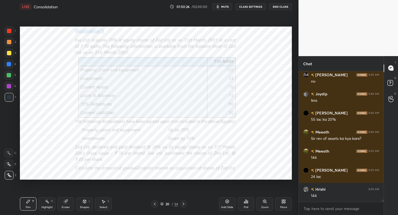
scroll to position [7538, 0]
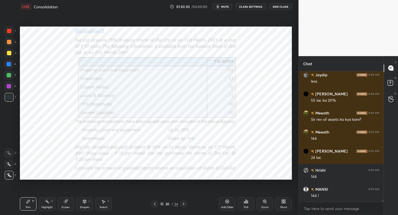
click at [183, 206] on div at bounding box center [183, 204] width 7 height 7
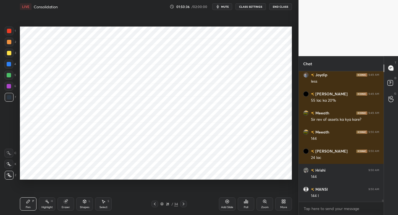
scroll to position [7558, 0]
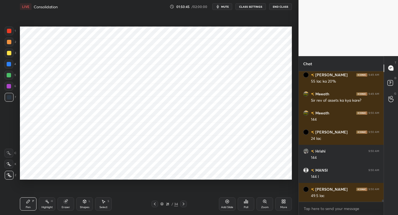
click at [158, 204] on div at bounding box center [155, 204] width 7 height 7
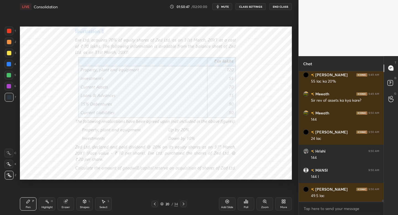
click at [184, 204] on icon at bounding box center [183, 204] width 4 height 4
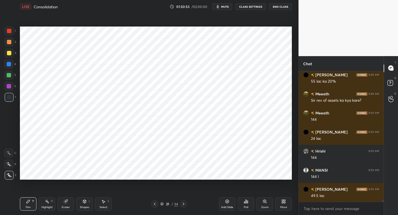
click at [157, 206] on div at bounding box center [155, 204] width 7 height 7
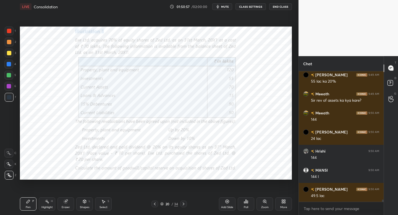
click at [185, 204] on icon at bounding box center [183, 204] width 4 height 4
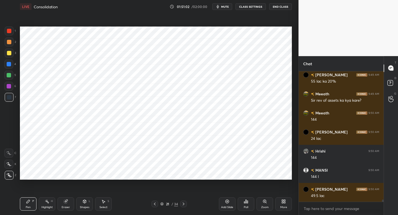
click at [156, 205] on icon at bounding box center [155, 204] width 4 height 4
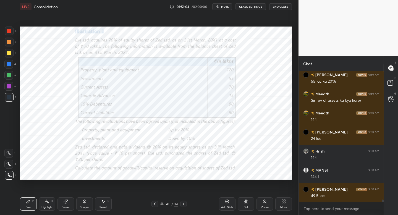
click at [185, 206] on div at bounding box center [183, 204] width 7 height 7
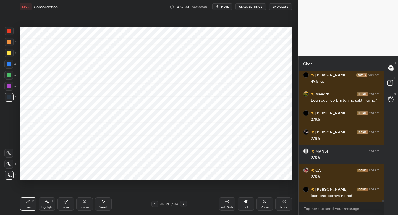
scroll to position [7691, 0]
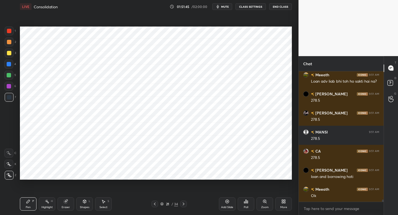
click at [157, 203] on div at bounding box center [155, 204] width 7 height 7
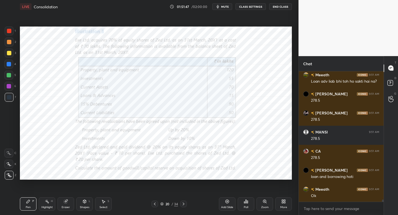
click at [183, 206] on icon at bounding box center [183, 204] width 4 height 4
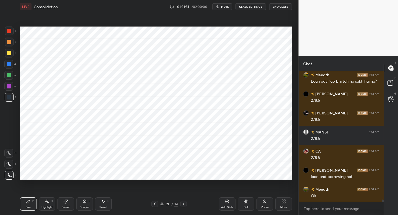
click at [156, 202] on div at bounding box center [155, 204] width 7 height 7
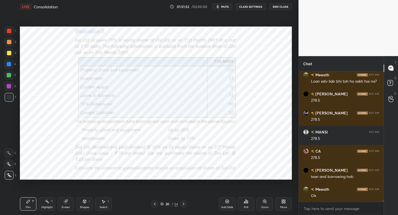
click at [186, 205] on div "20 / 34" at bounding box center [169, 204] width 100 height 7
click at [183, 202] on icon at bounding box center [183, 204] width 4 height 4
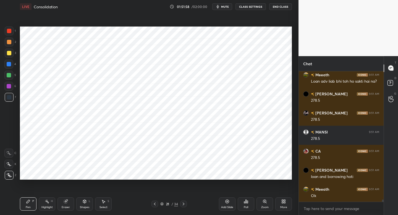
click at [158, 204] on div "21 / 34" at bounding box center [169, 204] width 35 height 7
click at [155, 204] on icon at bounding box center [155, 204] width 4 height 4
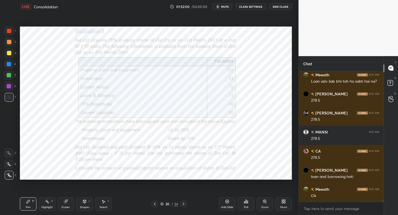
click at [183, 205] on icon at bounding box center [183, 204] width 4 height 4
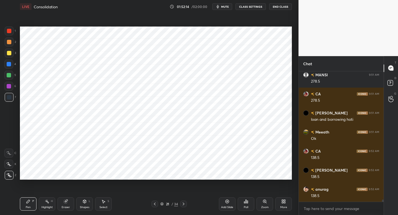
scroll to position [7767, 0]
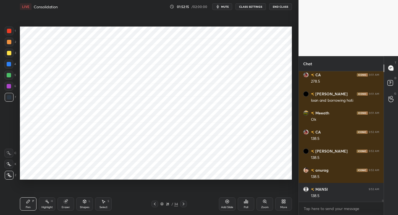
click at [224, 204] on div "Add Slide" at bounding box center [227, 203] width 17 height 13
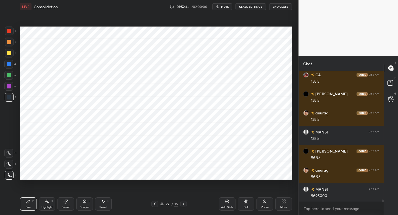
scroll to position [7844, 0]
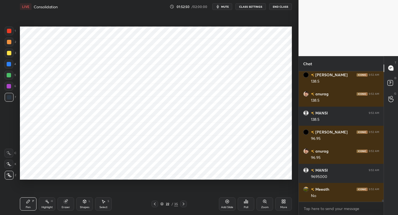
click at [14, 86] on div "6" at bounding box center [10, 86] width 12 height 9
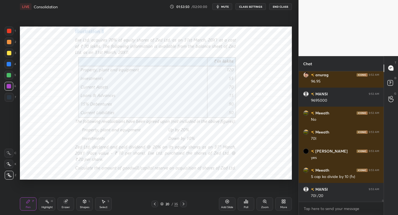
scroll to position [7939, 0]
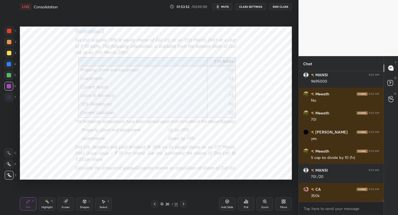
click at [182, 201] on div at bounding box center [183, 204] width 7 height 7
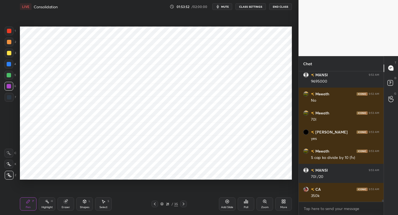
click at [184, 204] on icon at bounding box center [183, 204] width 4 height 4
click at [154, 202] on icon at bounding box center [155, 204] width 4 height 4
click at [226, 204] on div "Add Slide" at bounding box center [227, 203] width 17 height 13
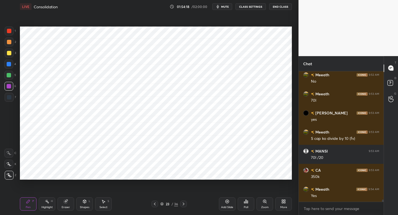
click at [11, 96] on div at bounding box center [9, 97] width 4 height 4
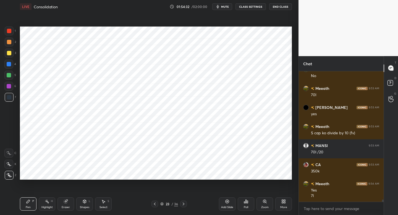
click at [153, 206] on div at bounding box center [155, 204] width 7 height 7
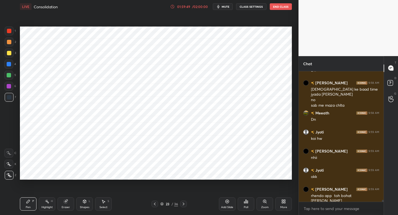
scroll to position [8427, 0]
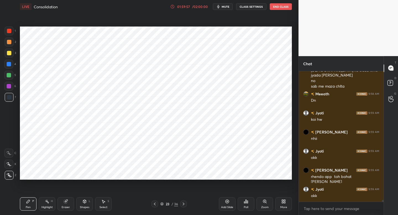
click at [274, 7] on button "End Class" at bounding box center [281, 6] width 22 height 7
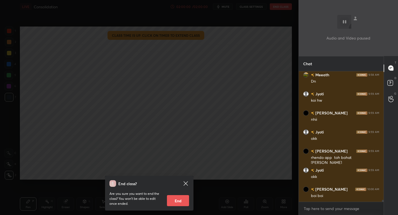
scroll to position [8465, 0]
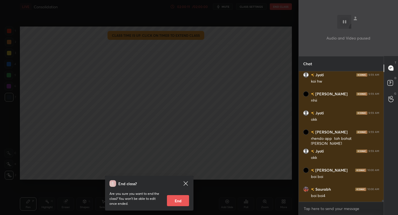
click at [168, 200] on button "End" at bounding box center [178, 200] width 22 height 11
type textarea "x"
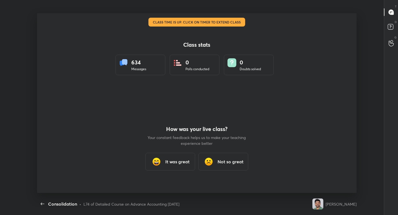
scroll to position [0, 0]
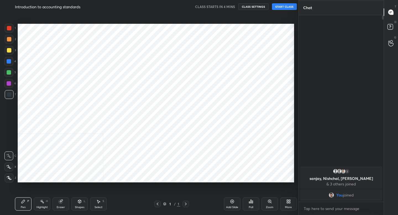
scroll to position [27479, 27382]
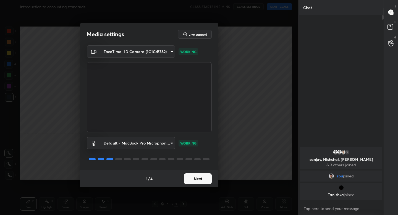
click at [200, 183] on button "Next" at bounding box center [198, 178] width 28 height 11
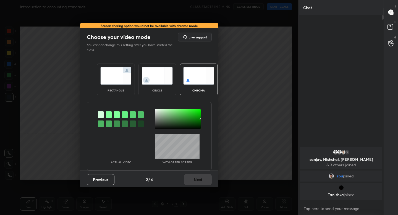
click at [118, 83] on img at bounding box center [115, 75] width 31 height 17
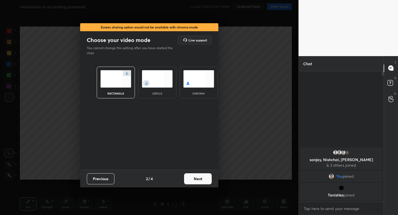
scroll to position [2, 2]
click at [198, 178] on button "Next" at bounding box center [198, 178] width 28 height 11
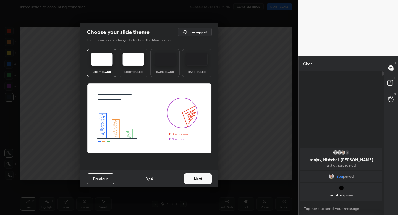
click at [135, 59] on img at bounding box center [134, 59] width 22 height 13
click at [199, 180] on button "Next" at bounding box center [198, 178] width 28 height 11
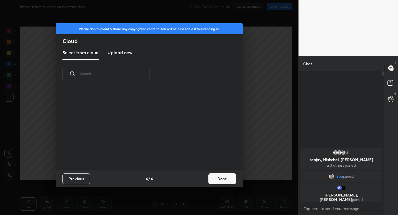
scroll to position [82, 178]
click at [227, 182] on button "Done" at bounding box center [223, 178] width 28 height 11
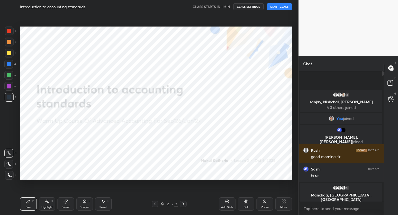
click at [9, 176] on icon at bounding box center [9, 175] width 4 height 3
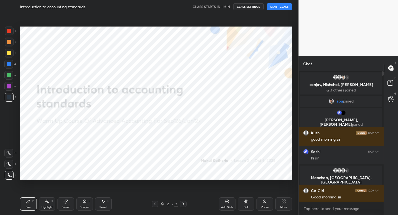
click at [280, 8] on button "START CLASS" at bounding box center [279, 6] width 25 height 7
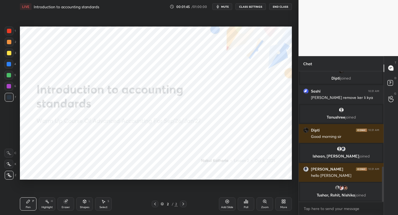
scroll to position [366, 0]
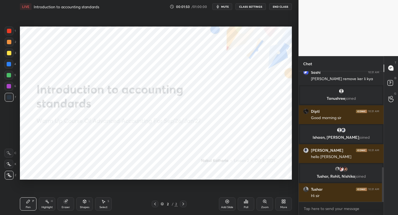
click at [86, 201] on icon at bounding box center [84, 201] width 3 height 3
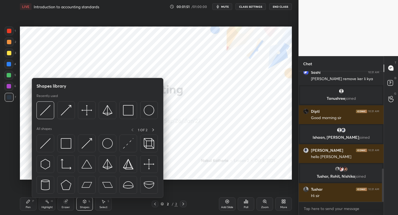
scroll to position [386, 0]
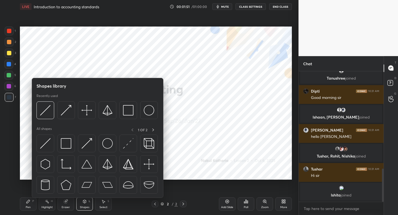
click at [12, 32] on div at bounding box center [9, 31] width 9 height 9
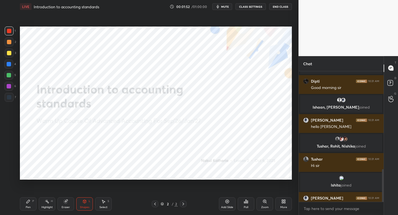
scroll to position [395, 0]
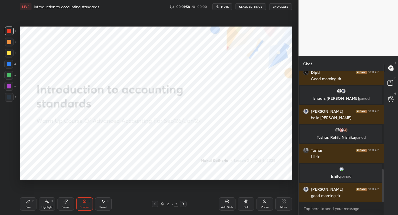
click at [28, 206] on div "Pen" at bounding box center [28, 207] width 5 height 3
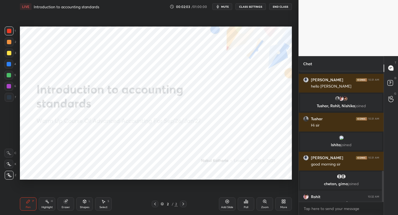
scroll to position [422, 0]
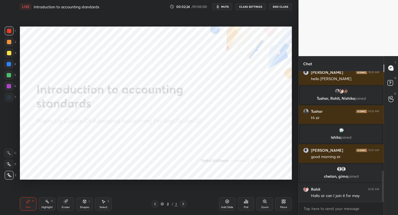
click at [230, 202] on div "Add Slide" at bounding box center [227, 203] width 17 height 13
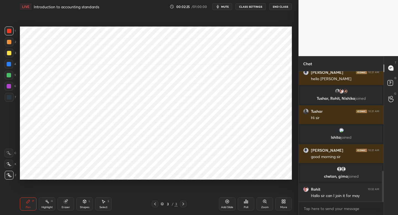
scroll to position [443, 0]
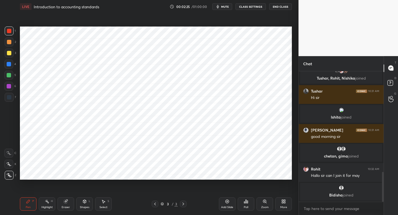
click at [155, 202] on icon at bounding box center [155, 204] width 4 height 4
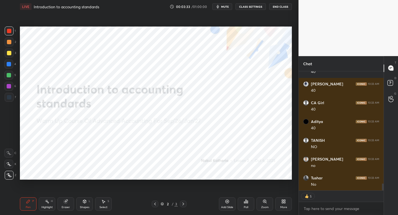
scroll to position [0, 0]
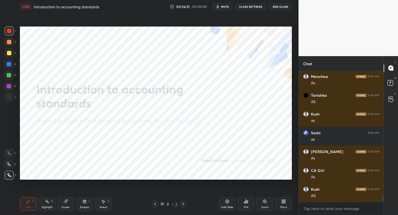
click at [226, 204] on div "Add Slide" at bounding box center [227, 203] width 17 height 13
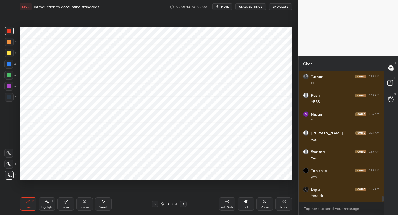
scroll to position [3021, 0]
click at [84, 204] on div "Shapes L" at bounding box center [84, 203] width 17 height 13
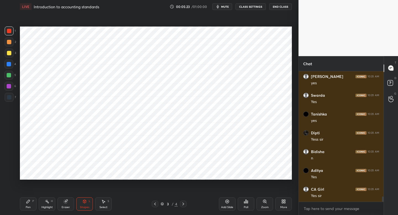
scroll to position [3078, 0]
click at [11, 102] on div "7" at bounding box center [10, 98] width 11 height 11
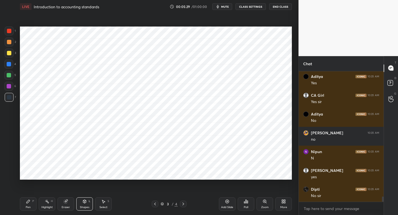
scroll to position [3172, 0]
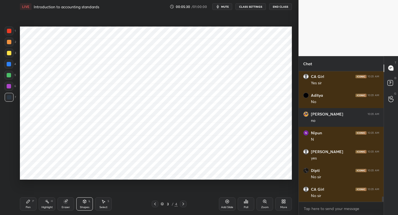
click at [28, 204] on div "Pen P" at bounding box center [28, 203] width 17 height 13
click at [87, 204] on div "Shapes L" at bounding box center [84, 203] width 17 height 13
click at [12, 67] on div at bounding box center [8, 64] width 9 height 9
click at [11, 66] on div at bounding box center [8, 64] width 9 height 9
click at [34, 202] on div "Pen P" at bounding box center [28, 203] width 17 height 13
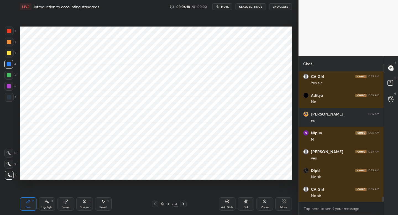
scroll to position [3192, 0]
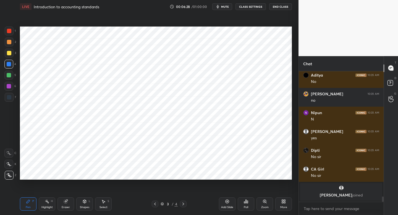
click at [88, 204] on div "Shapes L" at bounding box center [84, 203] width 17 height 13
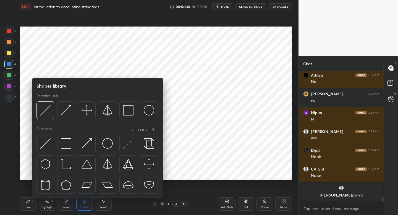
click at [11, 88] on div at bounding box center [8, 86] width 9 height 9
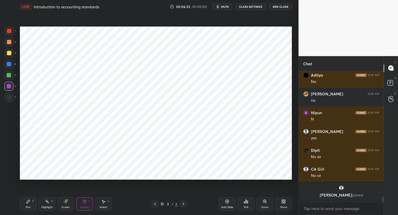
scroll to position [3125, 0]
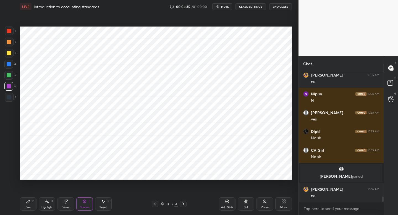
click at [33, 203] on div "Pen P" at bounding box center [28, 203] width 17 height 13
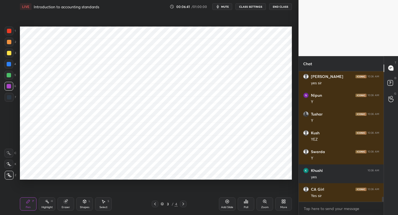
scroll to position [3275, 0]
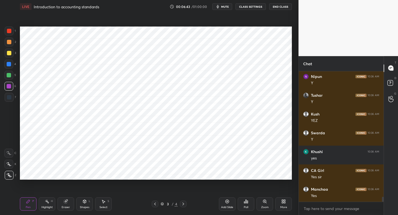
click at [11, 102] on div "7" at bounding box center [10, 98] width 11 height 11
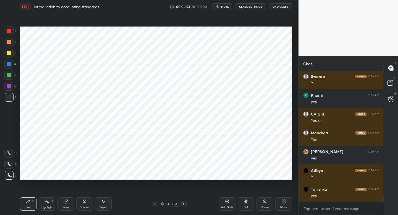
scroll to position [3350, 0]
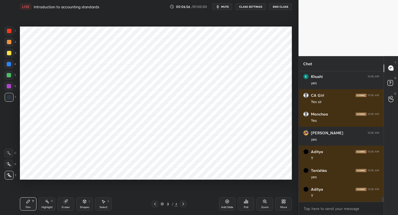
click at [84, 204] on div "Shapes L" at bounding box center [84, 203] width 17 height 13
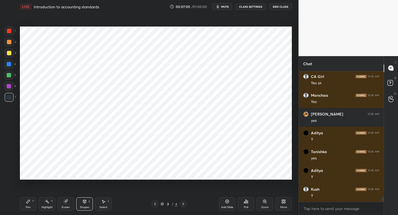
click at [32, 201] on div "Pen P" at bounding box center [28, 203] width 17 height 13
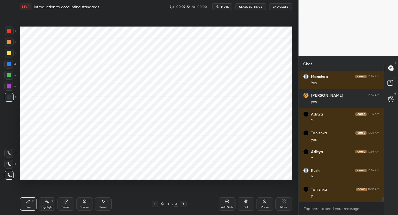
click at [11, 33] on div at bounding box center [9, 31] width 9 height 9
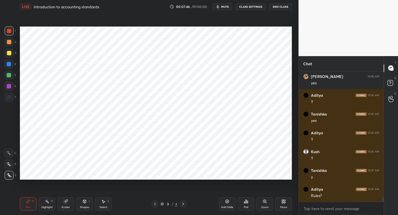
scroll to position [3426, 0]
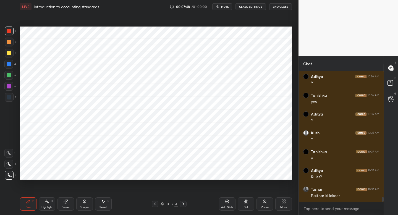
click at [82, 206] on div "Shapes" at bounding box center [84, 207] width 9 height 3
click at [30, 208] on div "Pen P" at bounding box center [28, 203] width 17 height 13
click at [48, 204] on div "Highlight H" at bounding box center [47, 203] width 17 height 13
click at [71, 198] on div "Eraser" at bounding box center [66, 203] width 17 height 13
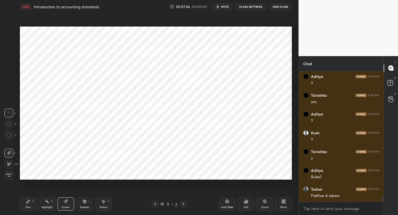
click at [34, 202] on div "Pen P" at bounding box center [28, 203] width 17 height 13
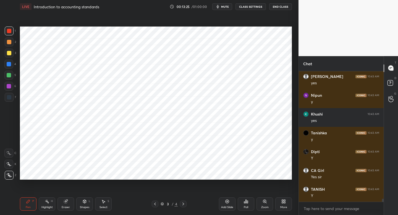
scroll to position [5578, 0]
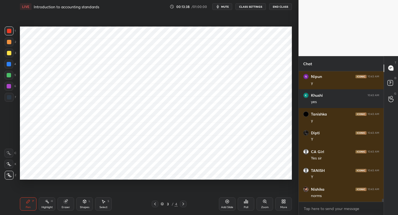
click at [222, 202] on div "Add Slide" at bounding box center [227, 203] width 17 height 13
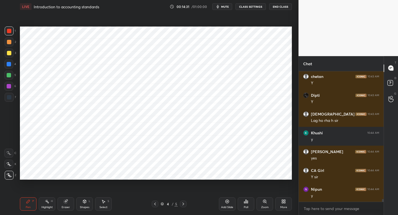
scroll to position [5768, 0]
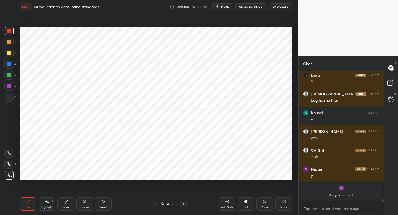
click at [15, 101] on div "7" at bounding box center [10, 97] width 11 height 9
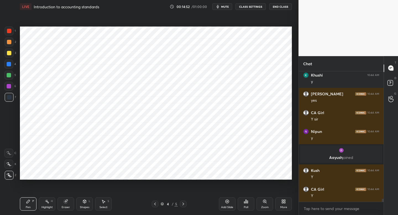
scroll to position [5736, 0]
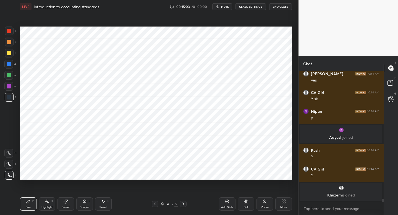
click at [14, 36] on div "1 2 3 4 5 6 7" at bounding box center [10, 65] width 12 height 77
click at [15, 37] on div "1 2 3 4 5 6 7" at bounding box center [10, 65] width 12 height 77
click at [11, 33] on div at bounding box center [9, 31] width 9 height 9
click at [13, 100] on div at bounding box center [9, 97] width 9 height 9
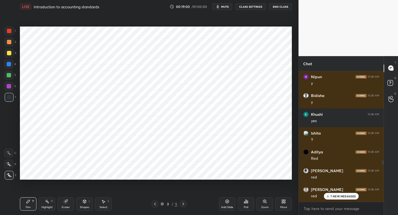
scroll to position [5351, 0]
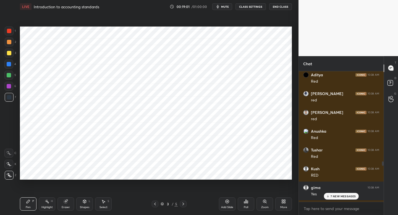
click at [330, 197] on icon at bounding box center [328, 196] width 4 height 3
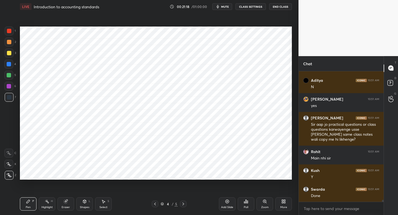
scroll to position [9319, 0]
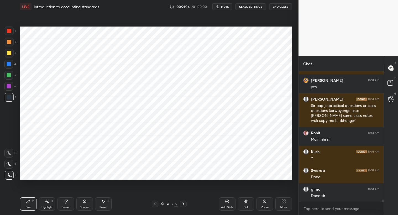
click at [231, 202] on div "Add Slide" at bounding box center [227, 203] width 17 height 13
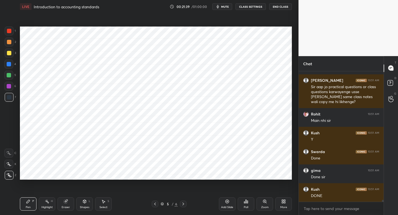
click at [86, 204] on icon at bounding box center [84, 201] width 4 height 4
click at [86, 203] on icon at bounding box center [84, 201] width 4 height 4
click at [31, 203] on div "Pen P" at bounding box center [28, 203] width 17 height 13
click at [12, 32] on div at bounding box center [9, 31] width 9 height 9
click at [84, 206] on div "Shapes" at bounding box center [84, 207] width 9 height 3
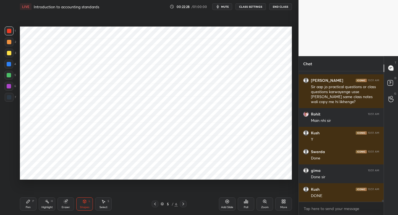
click at [29, 206] on div "Pen" at bounding box center [28, 207] width 5 height 3
click at [29, 204] on div "Pen P" at bounding box center [28, 203] width 17 height 13
click at [11, 66] on div at bounding box center [8, 64] width 9 height 9
click at [82, 202] on div "Shapes L" at bounding box center [84, 203] width 17 height 13
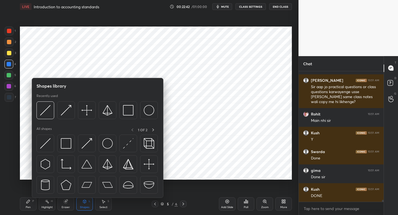
scroll to position [9362, 0]
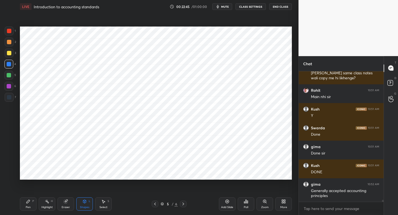
click at [31, 202] on div "Pen P" at bounding box center [28, 203] width 17 height 13
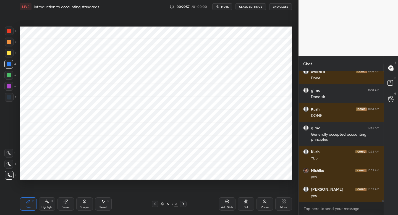
scroll to position [9437, 0]
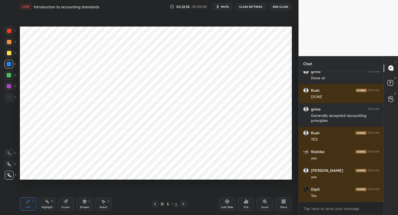
click at [87, 204] on div "Shapes L" at bounding box center [84, 203] width 17 height 13
click at [10, 98] on div at bounding box center [9, 97] width 4 height 4
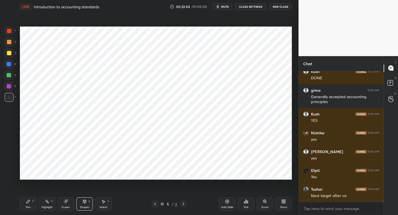
scroll to position [9475, 0]
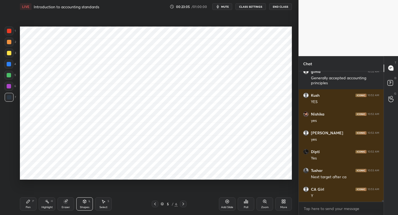
click at [27, 205] on div "Pen P" at bounding box center [28, 203] width 17 height 13
click at [98, 205] on div "Select S" at bounding box center [103, 203] width 17 height 13
click at [87, 207] on div "Shapes" at bounding box center [84, 207] width 9 height 3
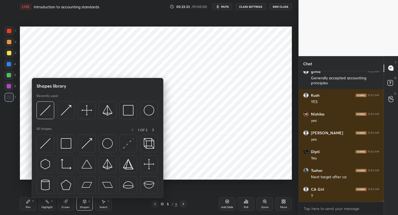
click at [10, 77] on div at bounding box center [8, 75] width 9 height 9
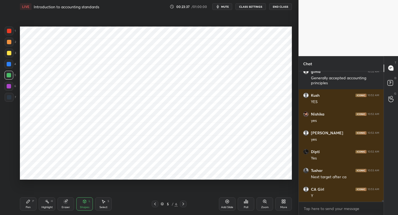
click at [29, 202] on icon at bounding box center [28, 201] width 4 height 4
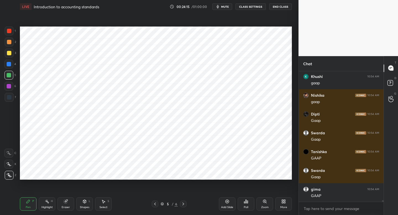
scroll to position [9738, 0]
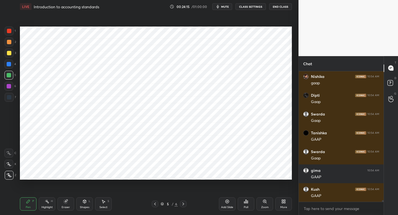
click at [12, 100] on div at bounding box center [9, 97] width 9 height 9
click at [11, 91] on div "6" at bounding box center [10, 87] width 12 height 11
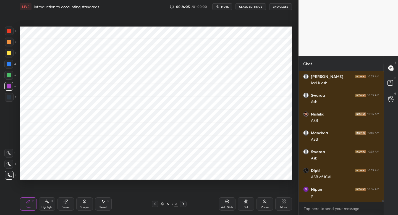
scroll to position [10547, 0]
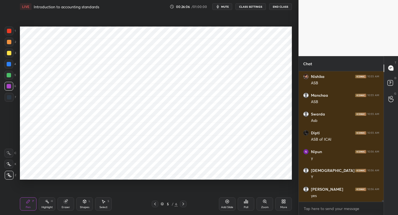
click at [220, 8] on icon "button" at bounding box center [218, 6] width 4 height 4
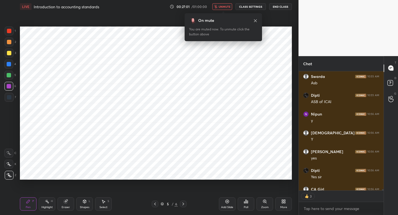
scroll to position [10584, 0]
drag, startPoint x: 221, startPoint y: 8, endPoint x: 221, endPoint y: 0, distance: 7.5
click at [221, 0] on div "LIVE Introduction to accounting standards 00:27:15 / 01:00:00 unmute CLASS SETT…" at bounding box center [156, 6] width 272 height 13
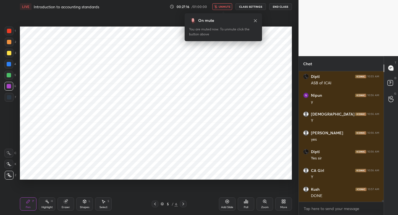
click at [223, 8] on span "unmute" at bounding box center [225, 7] width 12 height 4
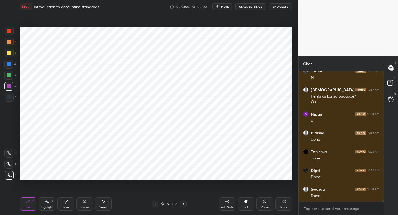
scroll to position [10949, 0]
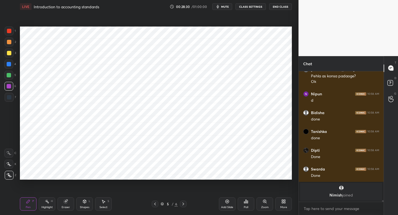
click at [233, 202] on div "Add Slide" at bounding box center [227, 203] width 17 height 13
click at [13, 99] on div at bounding box center [9, 97] width 9 height 9
click at [87, 206] on div "Shapes" at bounding box center [84, 207] width 9 height 3
click at [28, 207] on div "Pen P" at bounding box center [28, 203] width 17 height 13
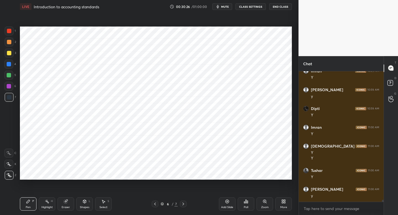
scroll to position [8320, 0]
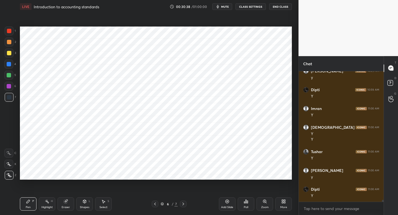
click at [11, 86] on div at bounding box center [9, 86] width 4 height 4
click at [10, 98] on div at bounding box center [9, 97] width 4 height 4
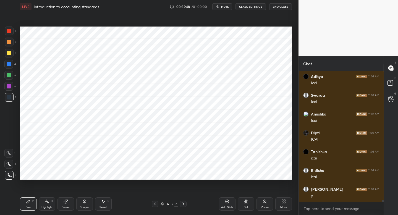
scroll to position [8677, 0]
click at [233, 198] on div "Add Slide" at bounding box center [227, 203] width 17 height 13
click at [13, 36] on div "1" at bounding box center [10, 32] width 11 height 11
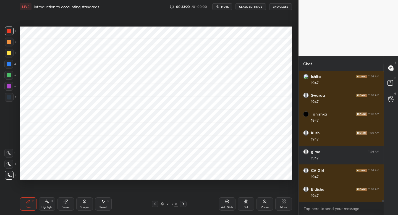
scroll to position [9072, 0]
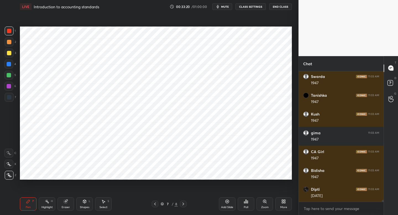
click at [10, 69] on div "4" at bounding box center [10, 65] width 12 height 11
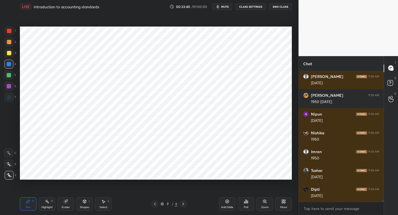
scroll to position [9241, 0]
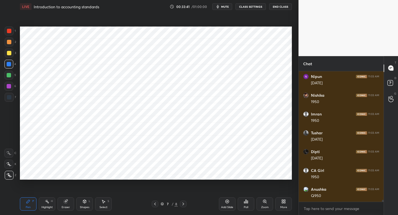
click at [12, 93] on div "7" at bounding box center [10, 97] width 11 height 9
click at [83, 205] on div "Shapes L" at bounding box center [84, 203] width 17 height 13
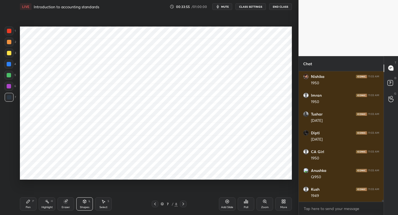
click at [31, 199] on div "Pen P" at bounding box center [28, 203] width 17 height 13
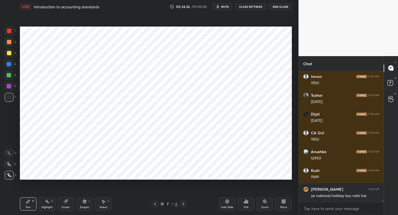
click at [11, 89] on div at bounding box center [8, 86] width 9 height 9
click at [12, 88] on div at bounding box center [8, 86] width 9 height 9
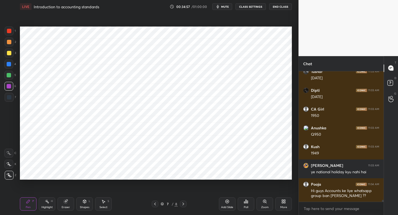
scroll to position [9322, 0]
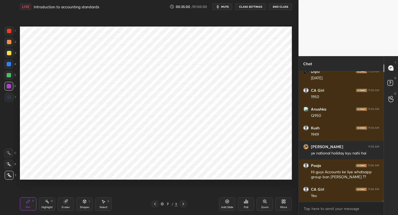
click at [225, 203] on div "Add Slide" at bounding box center [227, 203] width 17 height 13
click at [15, 32] on div "1 2 3 4 5 6 7" at bounding box center [10, 65] width 12 height 77
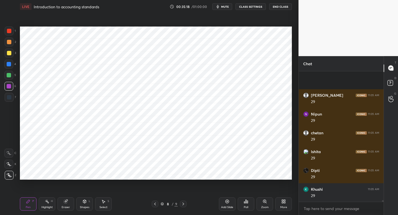
scroll to position [9491, 0]
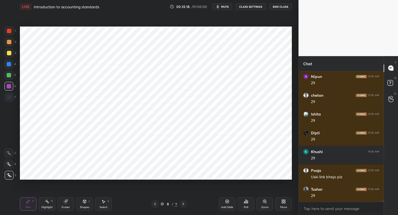
click at [12, 65] on div at bounding box center [8, 64] width 9 height 9
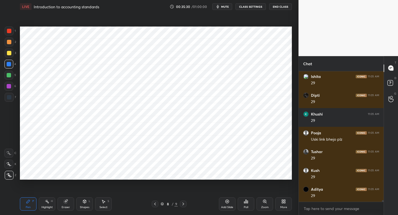
scroll to position [9547, 0]
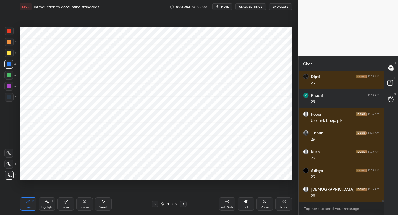
click at [14, 100] on div "7" at bounding box center [10, 97] width 11 height 9
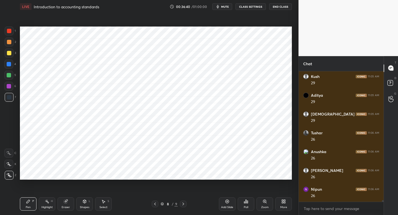
scroll to position [9641, 0]
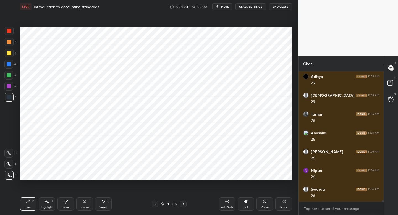
click at [12, 74] on div at bounding box center [8, 75] width 9 height 9
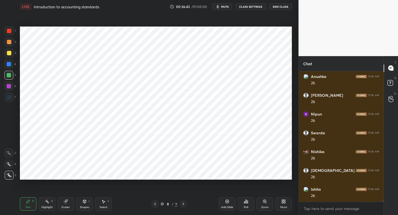
scroll to position [9735, 0]
click at [228, 202] on div "Add Slide" at bounding box center [227, 203] width 17 height 13
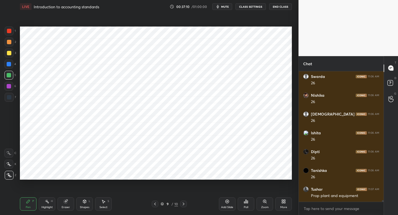
click at [155, 204] on icon at bounding box center [155, 204] width 4 height 4
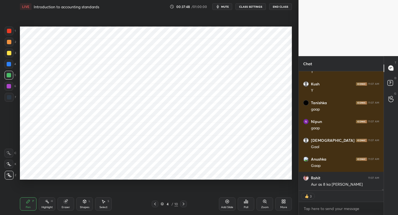
scroll to position [10217, 0]
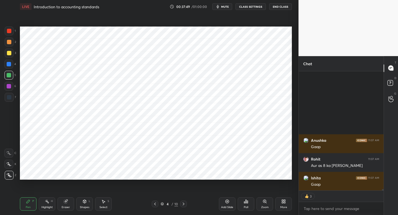
type textarea "x"
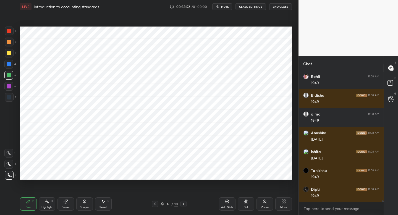
scroll to position [11579, 0]
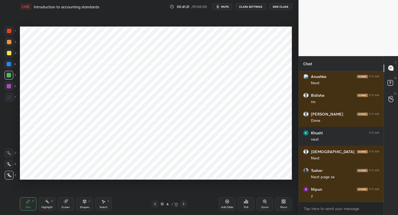
click at [223, 8] on span "mute" at bounding box center [225, 7] width 8 height 4
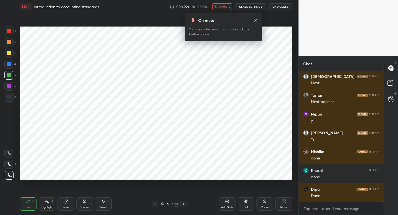
scroll to position [15735, 0]
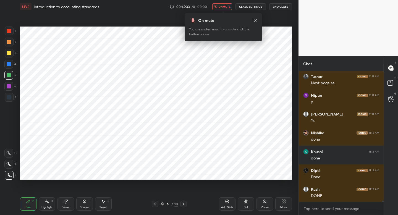
click at [223, 8] on span "unmute" at bounding box center [225, 7] width 12 height 4
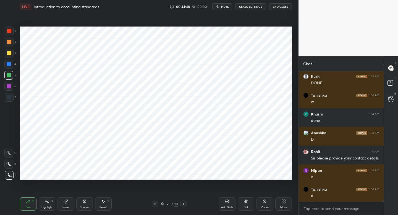
scroll to position [16098, 0]
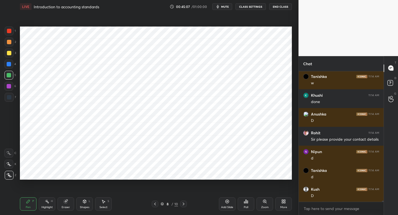
click at [225, 4] on button "mute" at bounding box center [222, 6] width 20 height 7
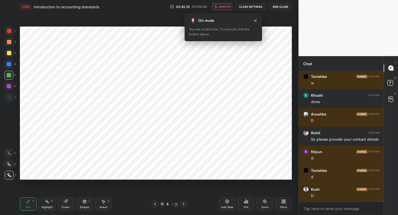
click at [225, 4] on button "unmute" at bounding box center [222, 6] width 20 height 7
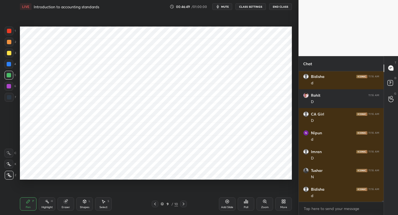
scroll to position [16530, 0]
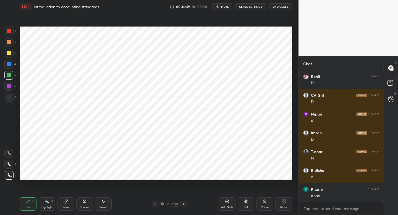
click at [15, 99] on div "7" at bounding box center [10, 97] width 11 height 9
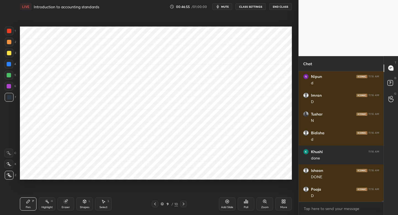
scroll to position [16587, 0]
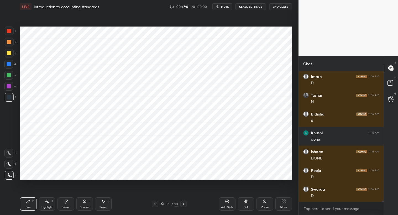
click at [9, 91] on div "6" at bounding box center [10, 87] width 12 height 11
click at [10, 77] on div at bounding box center [8, 75] width 9 height 9
click at [11, 66] on div at bounding box center [8, 64] width 9 height 9
click at [90, 202] on div "Shapes L" at bounding box center [84, 203] width 17 height 13
click at [67, 205] on div "Eraser" at bounding box center [66, 203] width 17 height 13
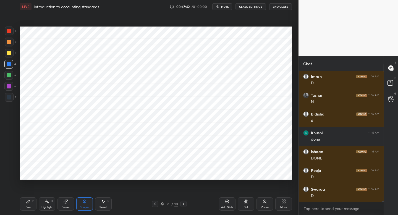
click at [67, 204] on div "Eraser" at bounding box center [66, 203] width 17 height 13
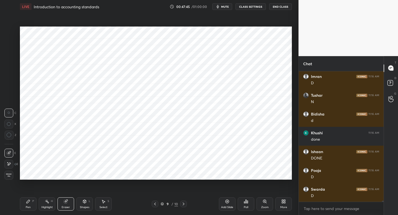
click at [27, 201] on icon at bounding box center [28, 201] width 4 height 4
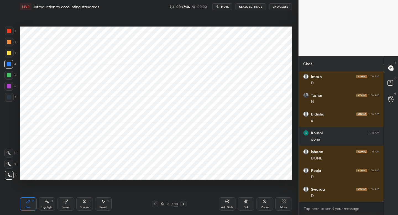
click at [10, 96] on div at bounding box center [9, 97] width 4 height 4
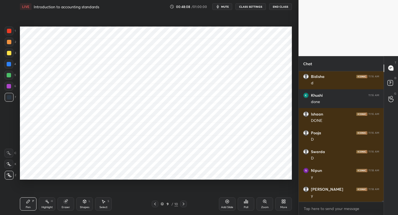
scroll to position [16643, 0]
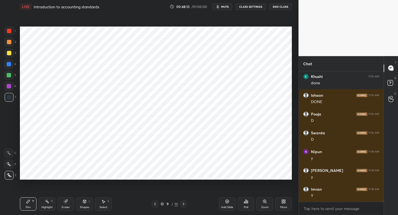
click at [6, 33] on div at bounding box center [9, 31] width 9 height 9
click at [7, 33] on div at bounding box center [9, 31] width 9 height 9
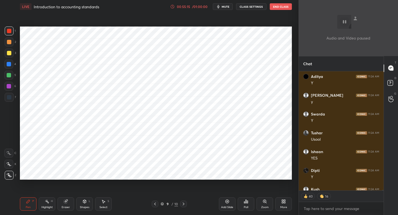
scroll to position [24758, 0]
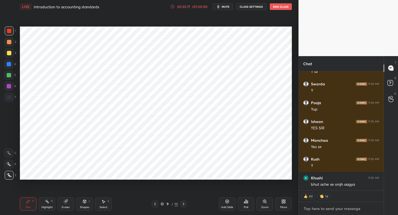
click at [306, 210] on textarea at bounding box center [341, 208] width 76 height 9
type textarea "x"
paste textarea "https://chat.whatsapp.com/FR4MCOJA83A5NR8sjcSFuf?mode=wwt"
type textarea "https://chat.whatsapp.com/FR4MCOJA83A5NR8sjcSFuf?mode=wwt"
type textarea "x"
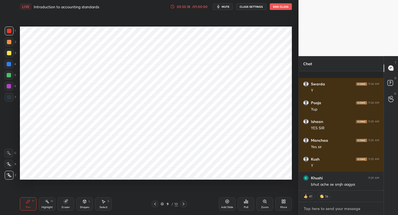
scroll to position [24794, 0]
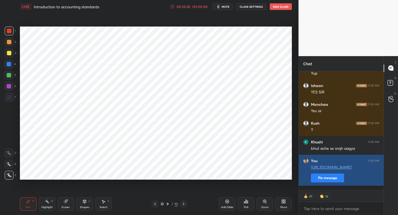
click at [334, 182] on button "Pin message" at bounding box center [327, 178] width 33 height 9
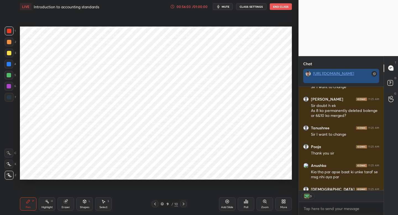
scroll to position [2, 2]
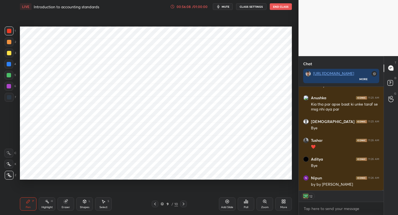
click at [284, 6] on button "End Class" at bounding box center [281, 6] width 22 height 7
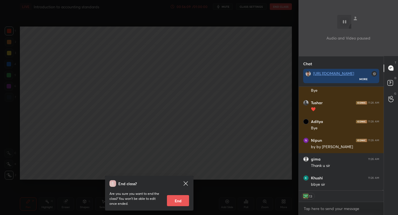
click at [182, 204] on button "End" at bounding box center [178, 200] width 22 height 11
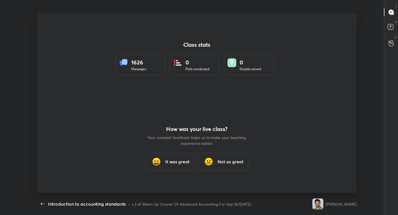
type textarea "x"
